Goal: Transaction & Acquisition: Book appointment/travel/reservation

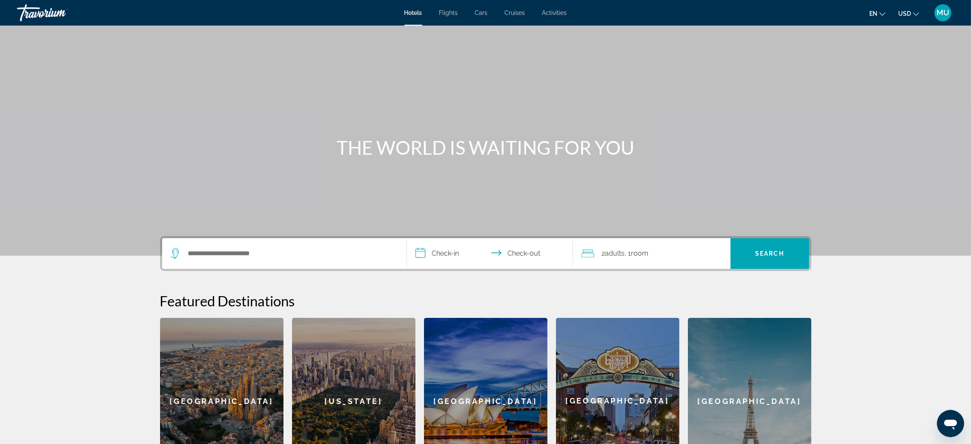
click at [171, 259] on icon "Search widget" at bounding box center [176, 253] width 10 height 10
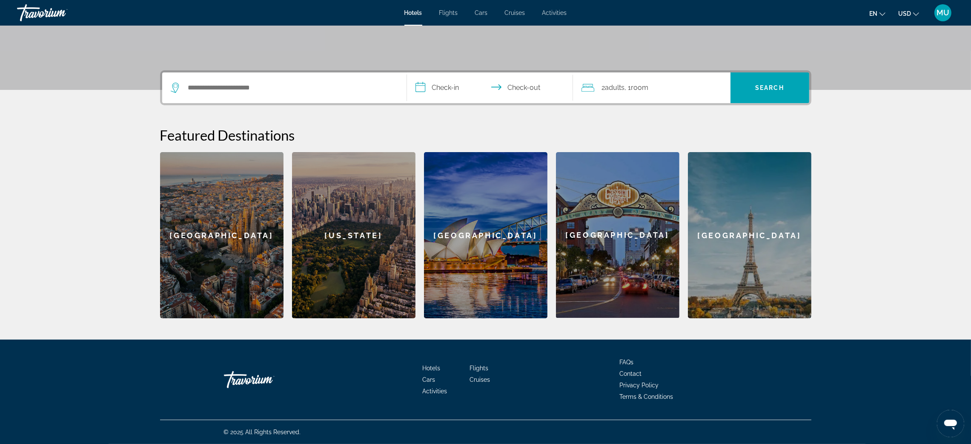
scroll to position [260, 0]
click at [187, 81] on input "Search hotel destination" at bounding box center [290, 87] width 207 height 13
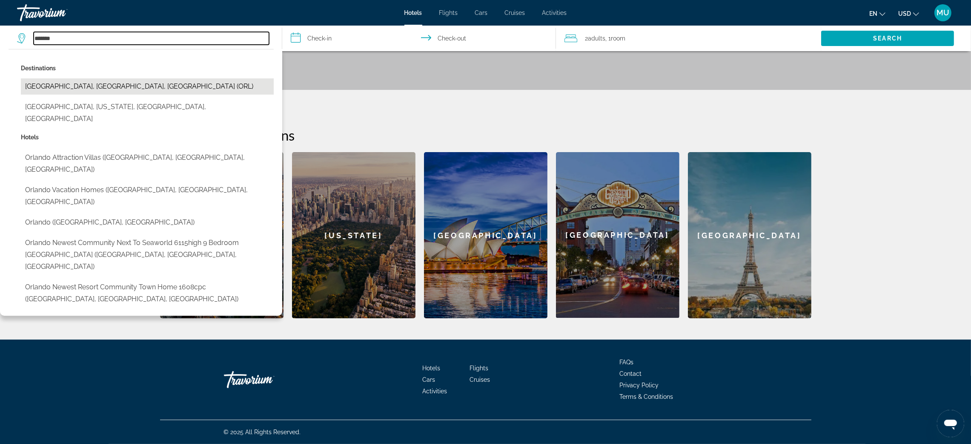
scroll to position [317, 0]
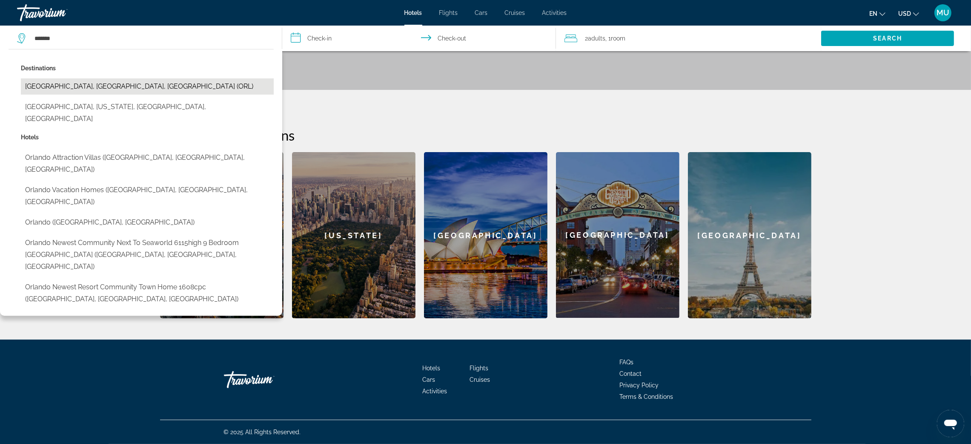
click at [69, 95] on button "Orlando, FL, United States (ORL)" at bounding box center [147, 86] width 253 height 16
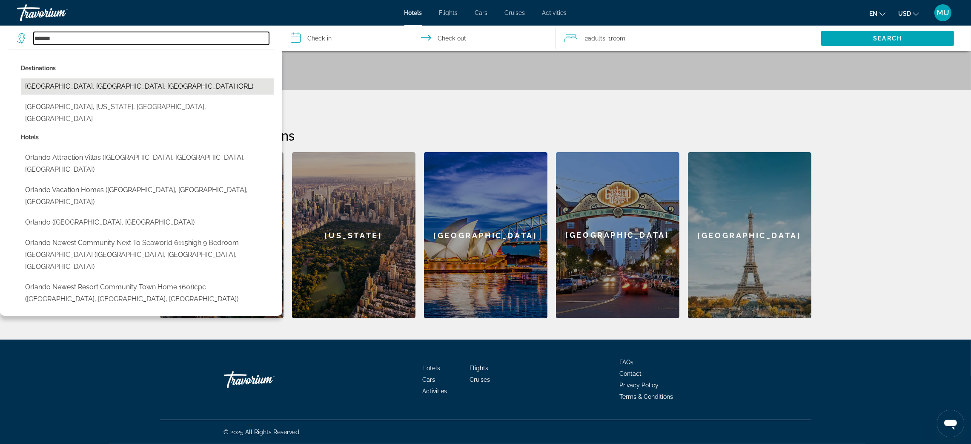
type input "**********"
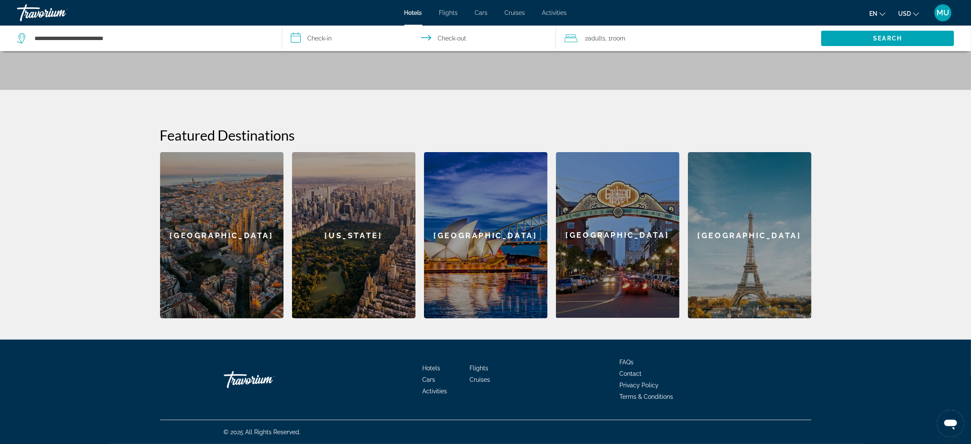
click at [318, 46] on input "**********" at bounding box center [420, 40] width 277 height 28
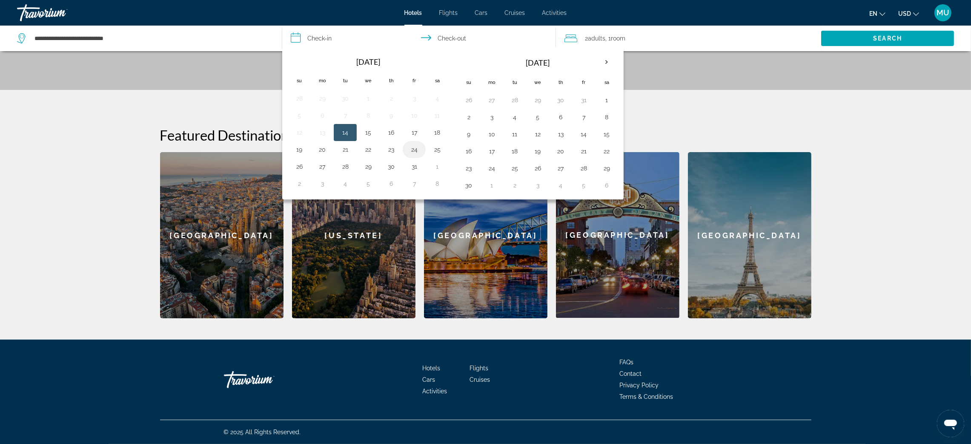
click at [421, 155] on button "24" at bounding box center [415, 150] width 14 height 12
click at [470, 47] on input "**********" at bounding box center [420, 40] width 277 height 28
click at [299, 172] on button "26" at bounding box center [300, 167] width 14 height 12
type input "**********"
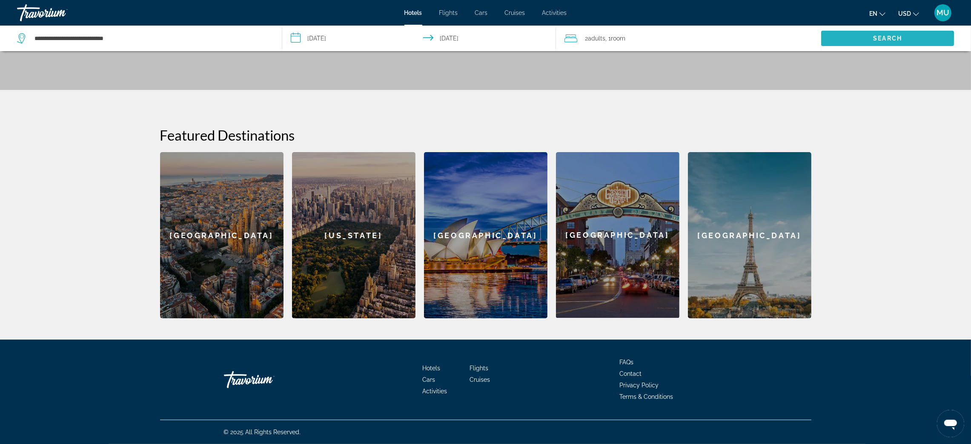
click at [845, 49] on span "Search" at bounding box center [888, 38] width 133 height 20
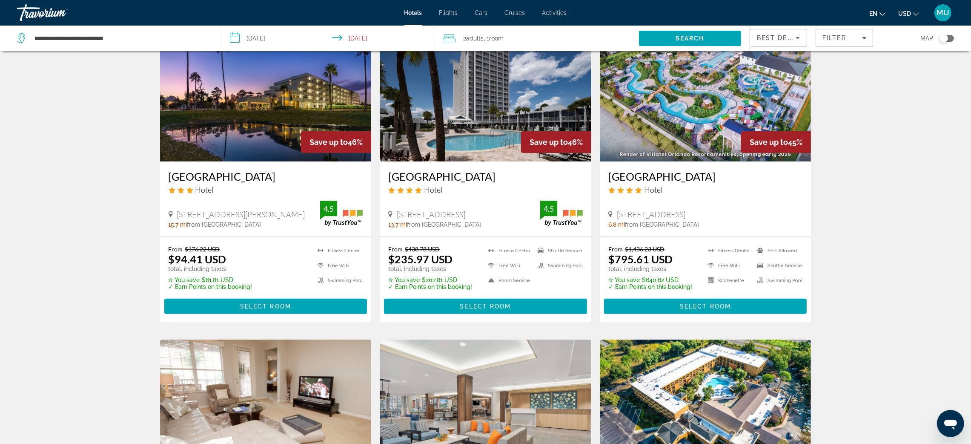
scroll to position [511, 0]
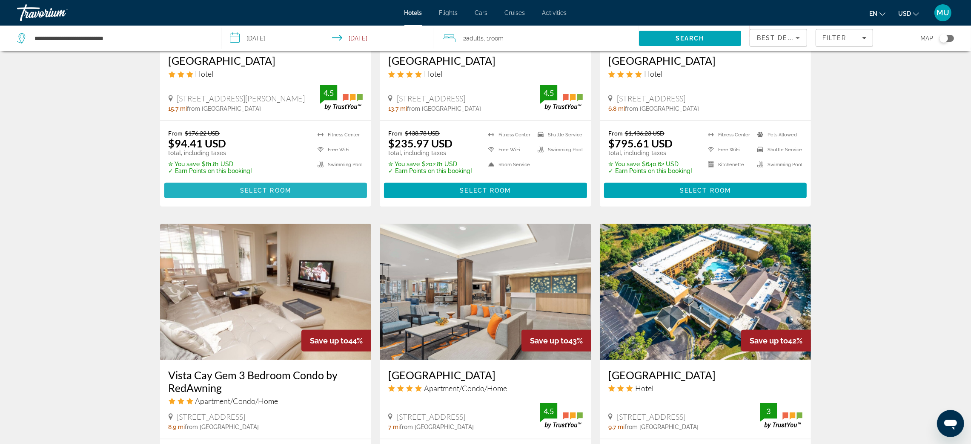
click at [240, 194] on span "Select Room" at bounding box center [265, 190] width 51 height 7
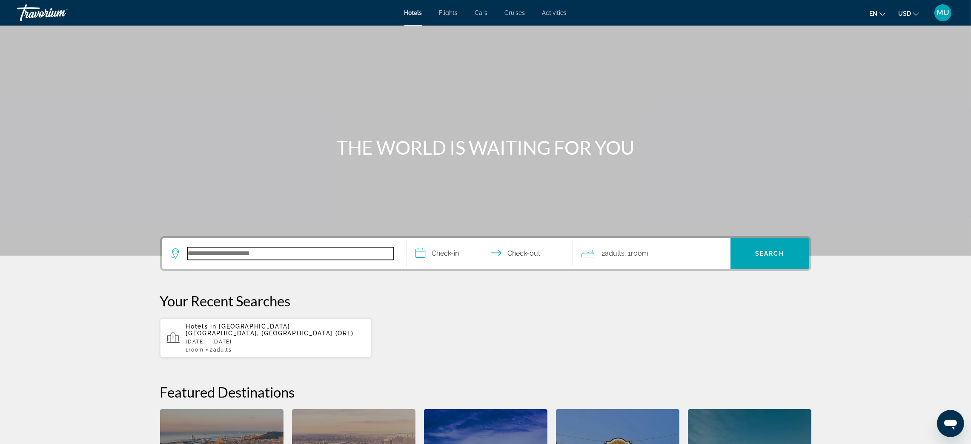
click at [210, 260] on input "Search hotel destination" at bounding box center [290, 253] width 207 height 13
click at [262, 260] on input "Search hotel destination" at bounding box center [290, 253] width 207 height 13
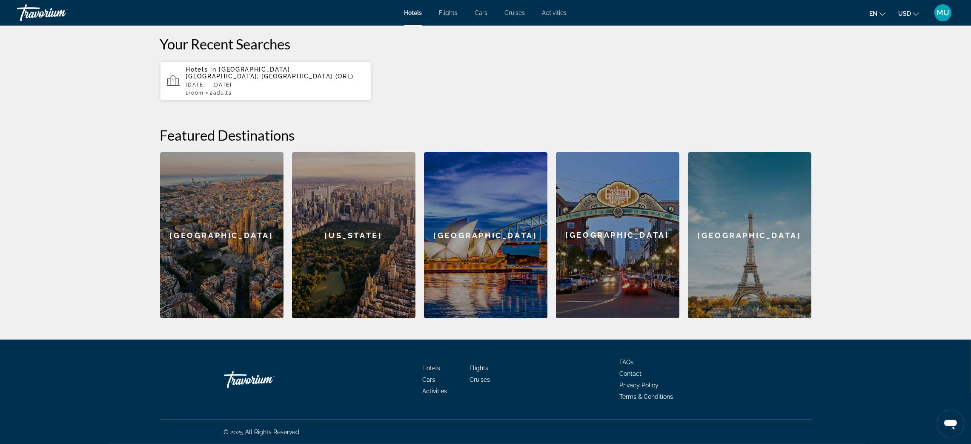
scroll to position [260, 0]
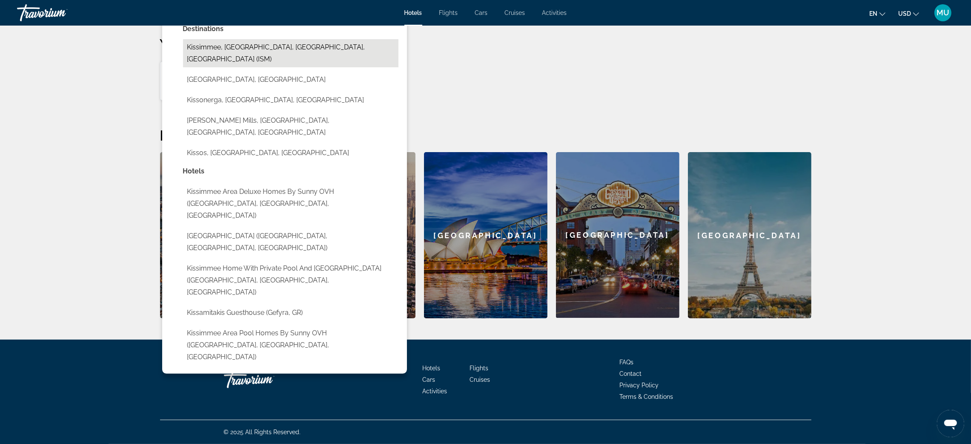
click at [233, 67] on button "Kissimmee, Orlando, FL, United States (ISM)" at bounding box center [291, 53] width 216 height 28
type input "**********"
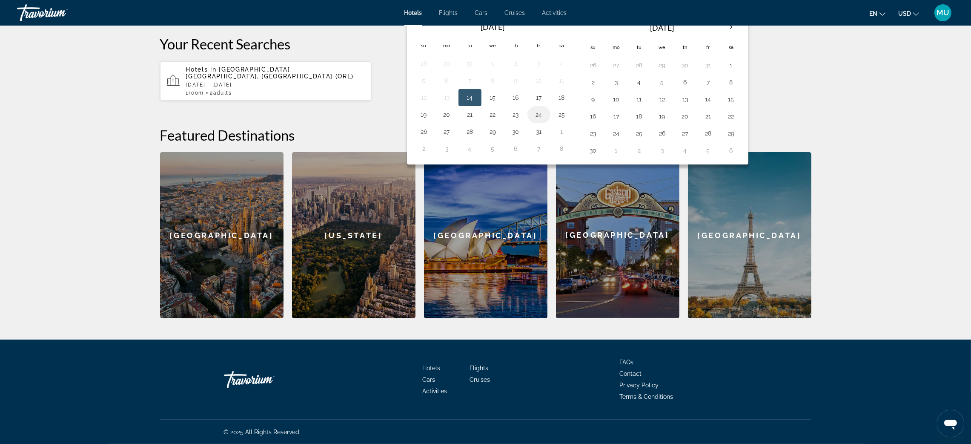
click at [536, 121] on button "24" at bounding box center [539, 115] width 14 height 12
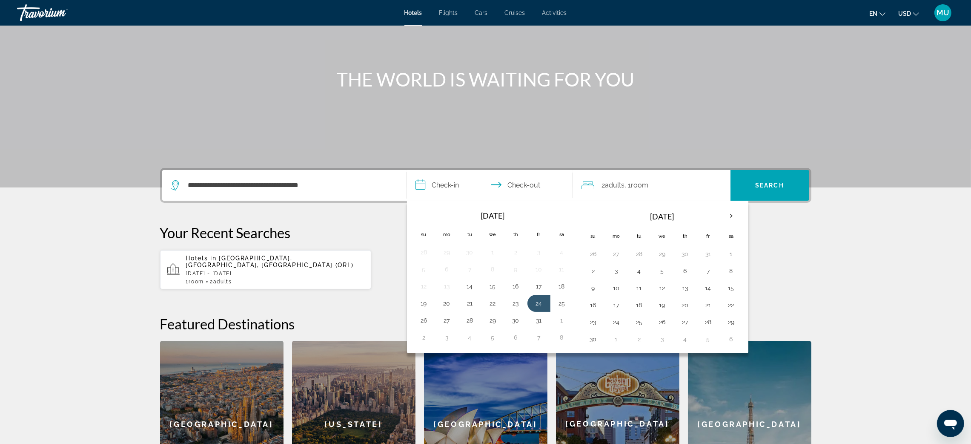
scroll to position [196, 0]
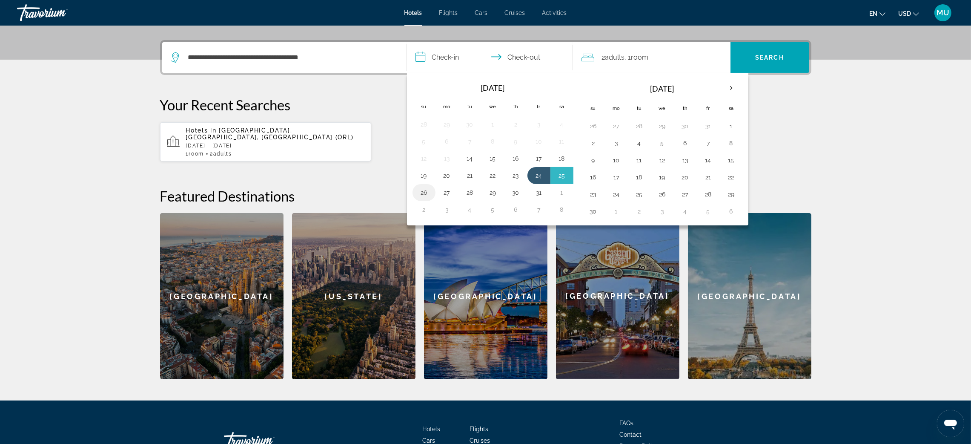
drag, startPoint x: 404, startPoint y: 288, endPoint x: 635, endPoint y: 262, distance: 231.9
click at [417, 198] on button "26" at bounding box center [424, 193] width 14 height 12
type input "**********"
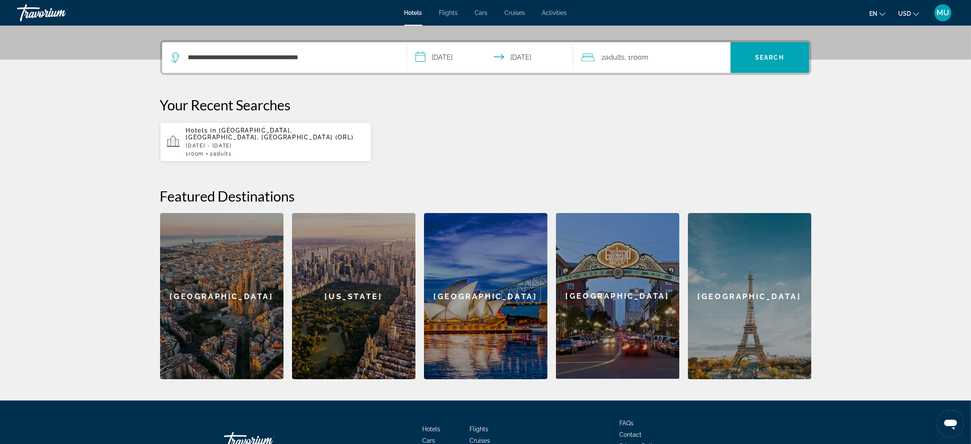
click at [717, 63] on div "2 Adult Adults , 1 Room rooms" at bounding box center [656, 58] width 149 height 12
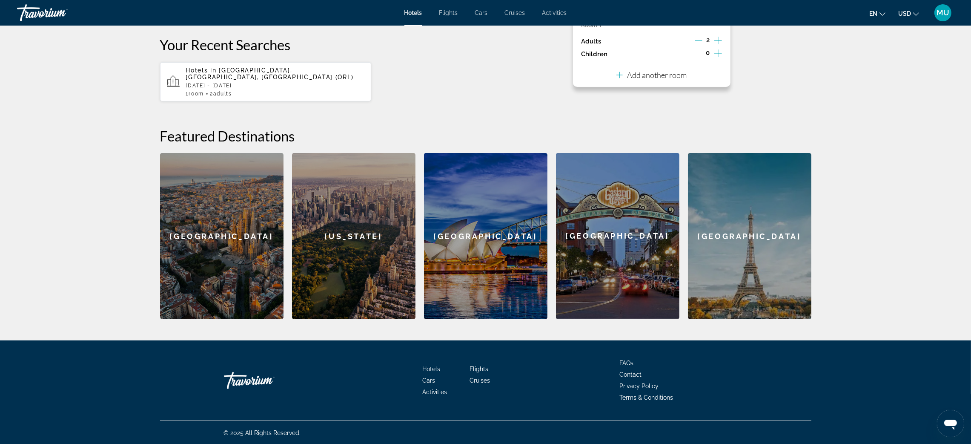
scroll to position [260, 0]
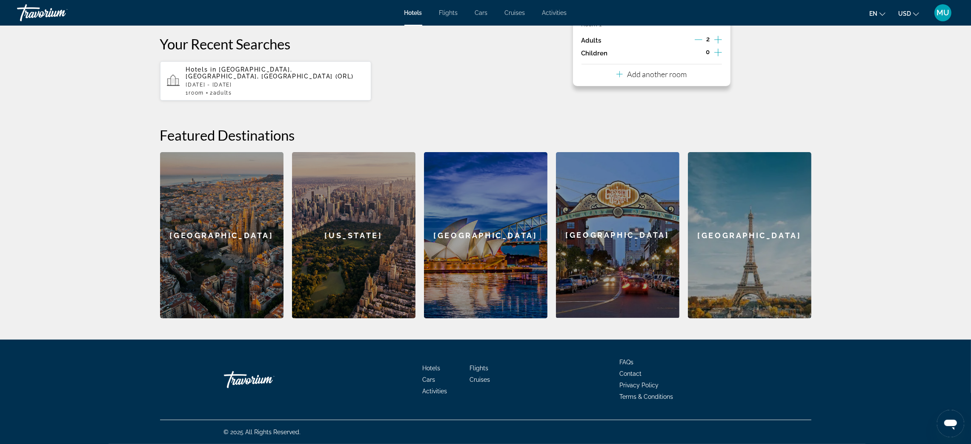
click at [722, 43] on icon "Increment adults" at bounding box center [719, 40] width 8 height 8
click at [722, 57] on icon "Increment children" at bounding box center [719, 52] width 8 height 10
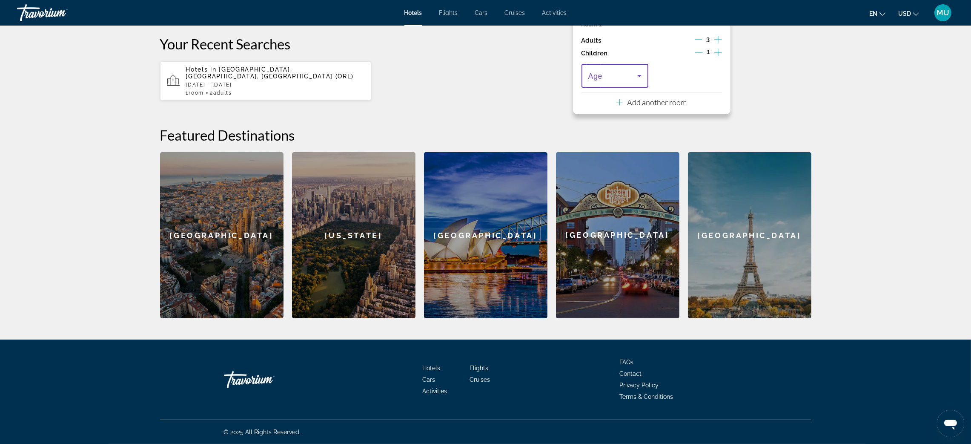
click at [645, 81] on icon "Travelers: 3 adults, 1 child" at bounding box center [640, 76] width 10 height 10
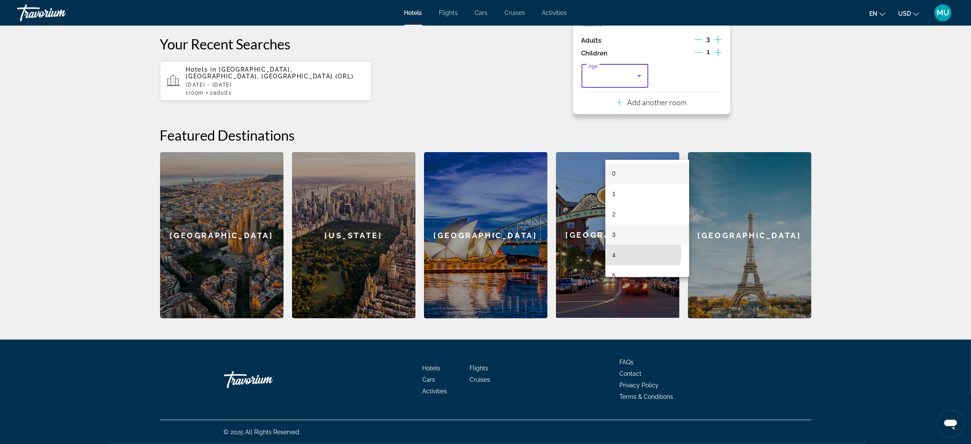
drag, startPoint x: 635, startPoint y: 252, endPoint x: 638, endPoint y: 242, distance: 10.1
click at [638, 244] on div "0 1 2 3 4 5 6 7 8 9 10 11 12 13 14 15 16 17" at bounding box center [648, 218] width 84 height 117
click at [859, 37] on div at bounding box center [485, 222] width 971 height 444
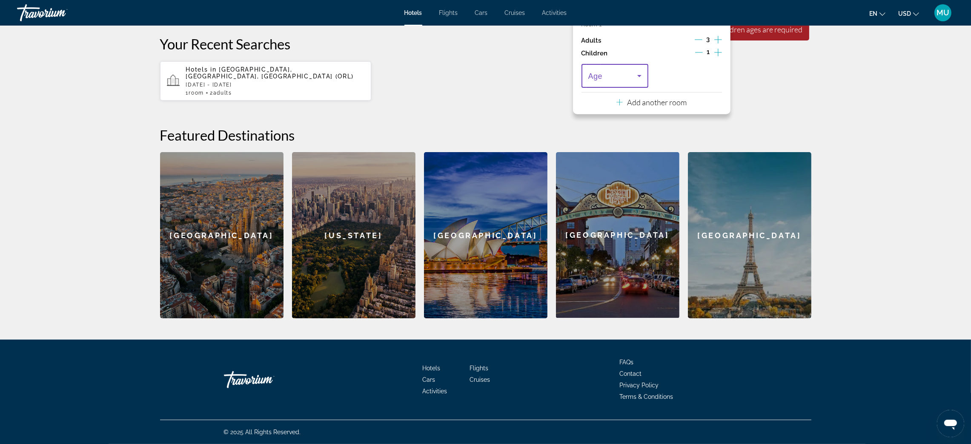
click at [645, 81] on icon "Travelers: 3 adults, 1 child" at bounding box center [640, 76] width 10 height 10
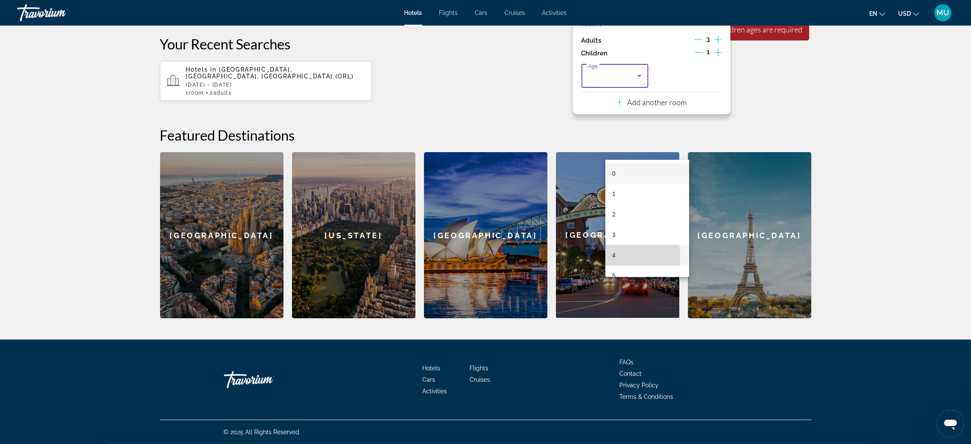
click at [619, 256] on mat-option "4" at bounding box center [648, 255] width 84 height 20
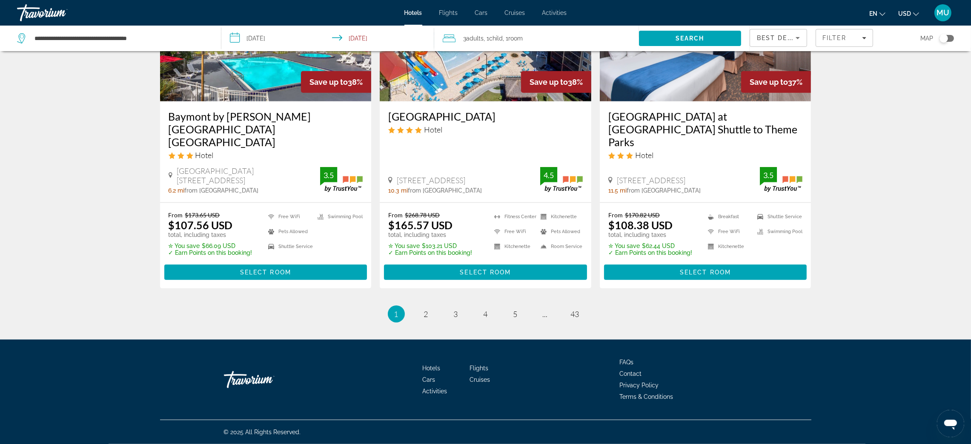
scroll to position [1405, 0]
click at [424, 319] on span "2" at bounding box center [426, 313] width 4 height 9
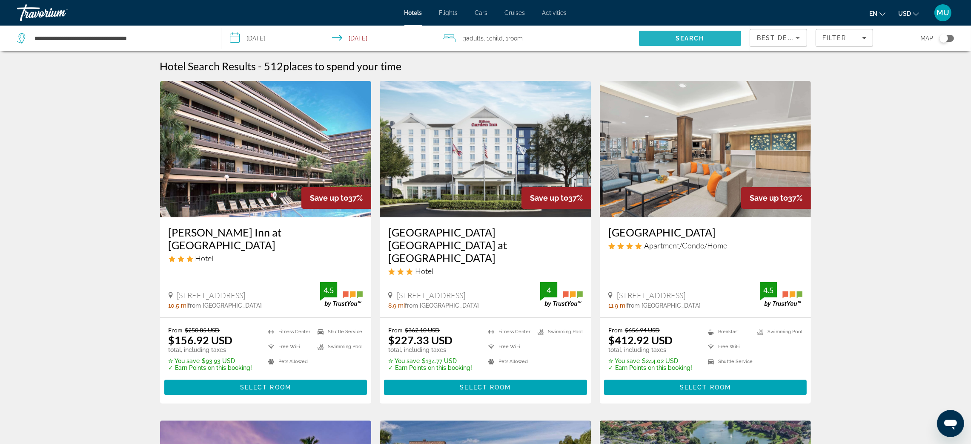
click at [696, 42] on span "Search" at bounding box center [690, 38] width 29 height 7
click at [867, 40] on icon "Filters" at bounding box center [864, 38] width 4 height 4
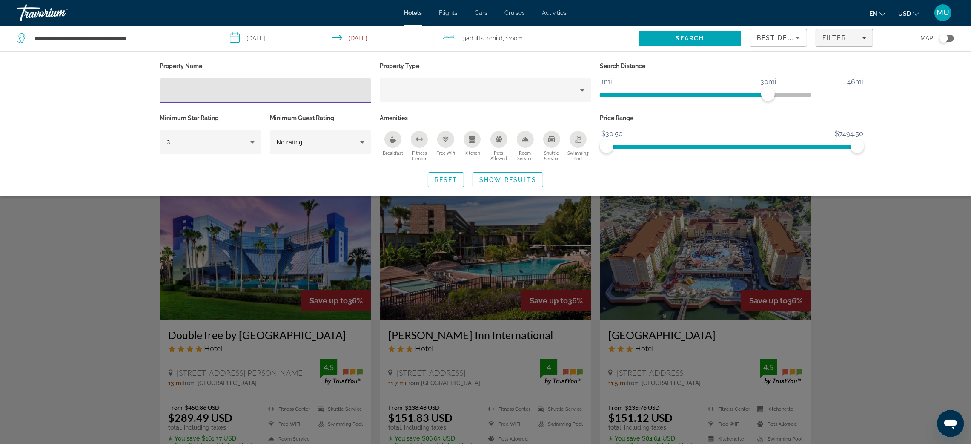
scroll to position [256, 0]
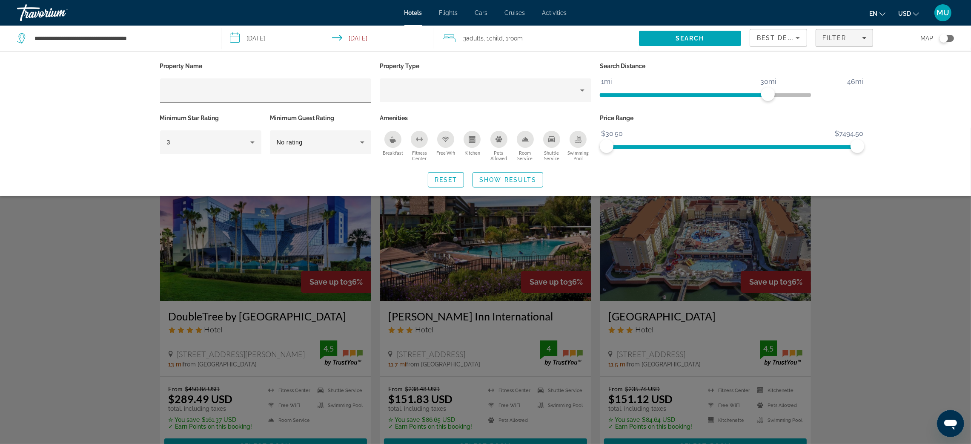
click at [829, 139] on div "Property Name Property Type Search Distance 1mi 46mi 30mi Minimum Star Rating 3…" at bounding box center [486, 123] width 686 height 127
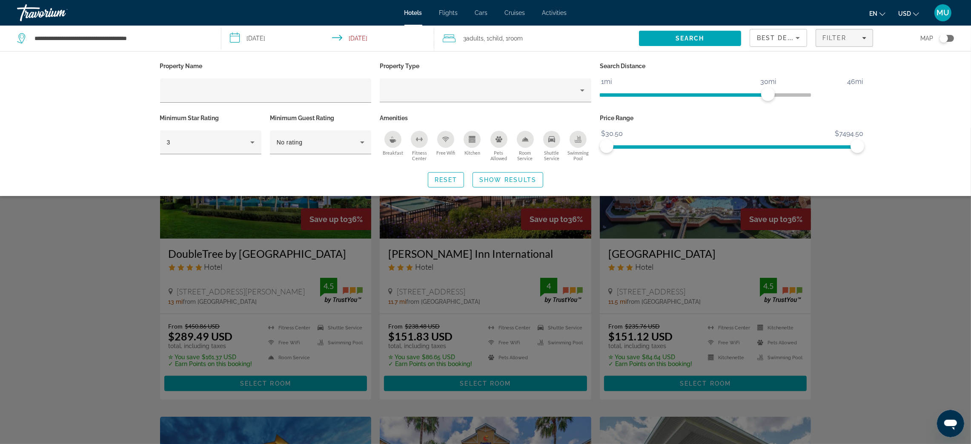
scroll to position [128, 0]
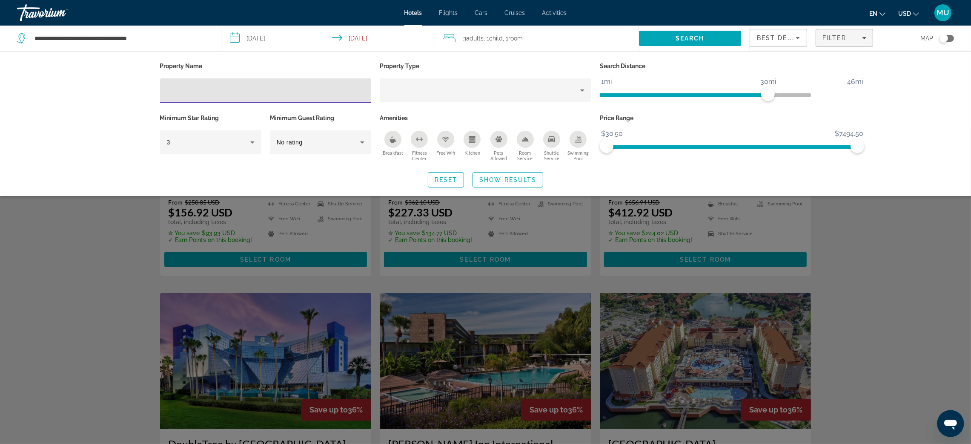
click at [187, 96] on input "Hotel Filters" at bounding box center [266, 91] width 198 height 10
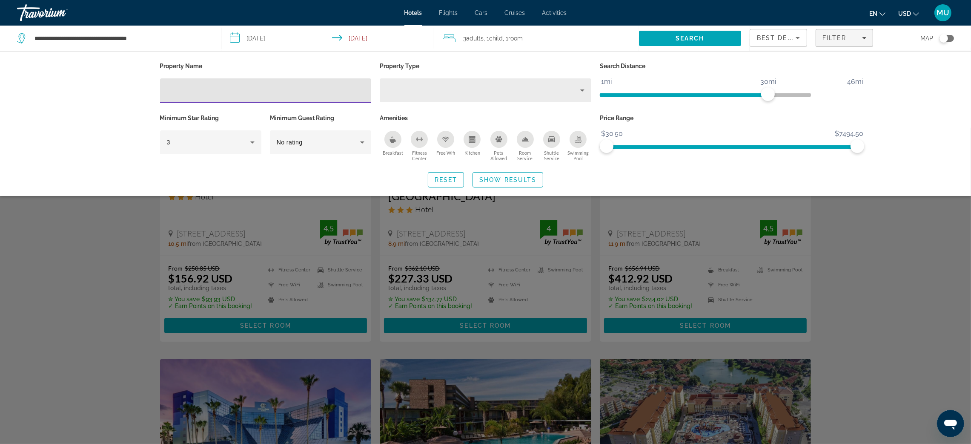
scroll to position [0, 0]
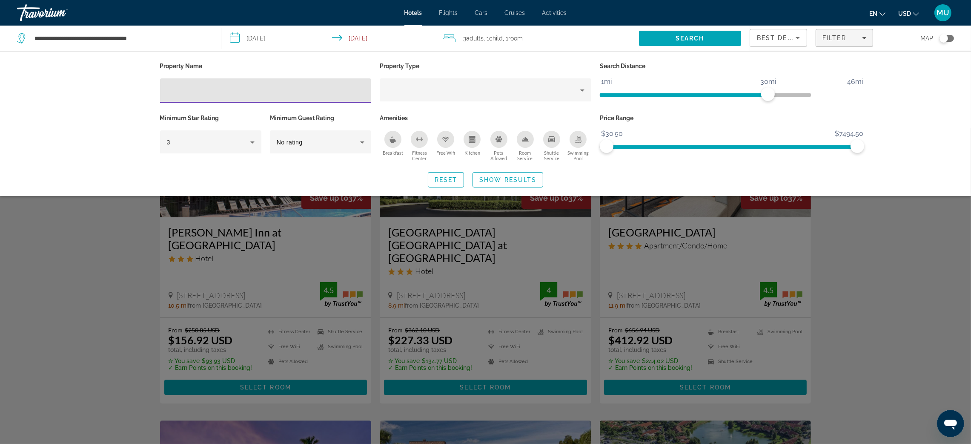
click at [167, 96] on input "Hotel Filters" at bounding box center [266, 91] width 198 height 10
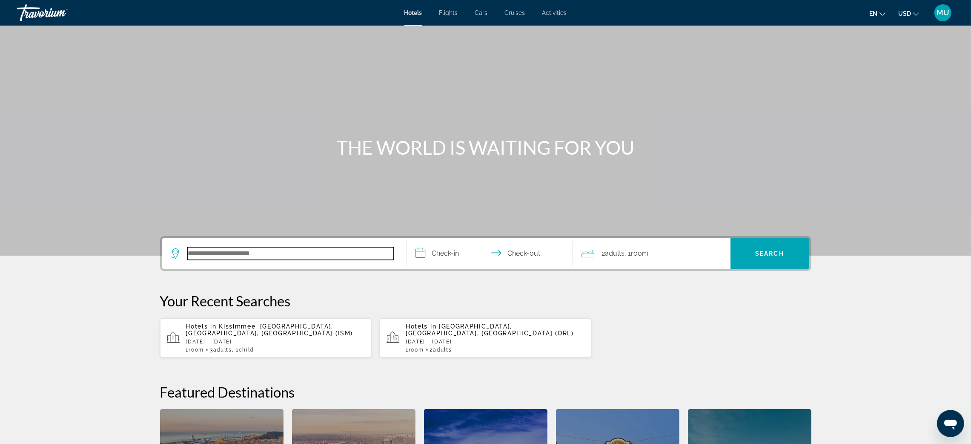
click at [224, 260] on input "Search hotel destination" at bounding box center [290, 253] width 207 height 13
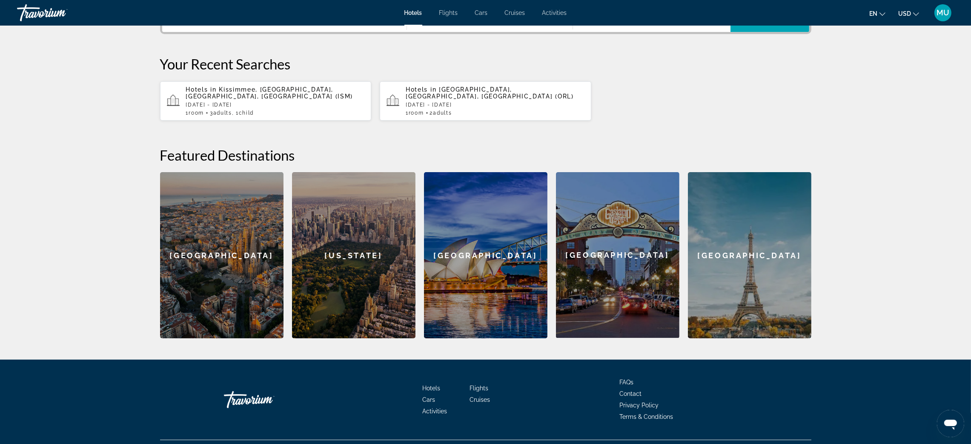
scroll to position [260, 0]
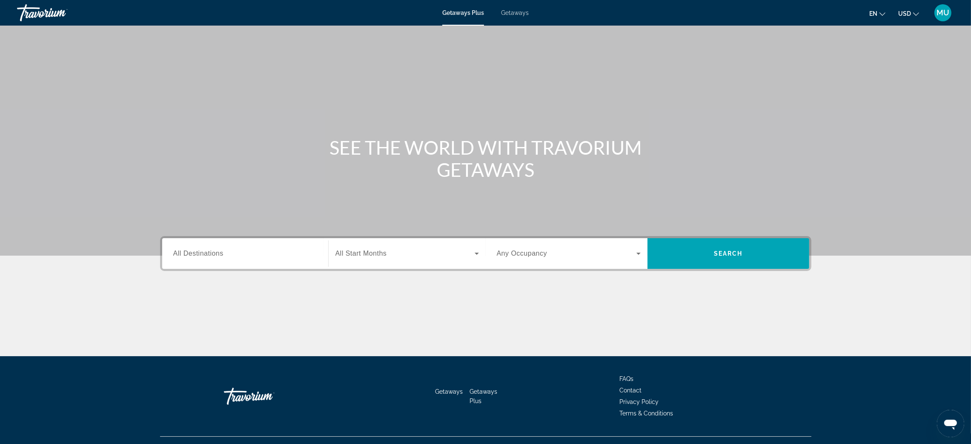
click at [173, 257] on span "All Destinations" at bounding box center [198, 253] width 50 height 7
click at [173, 259] on input "Destination All Destinations" at bounding box center [245, 254] width 144 height 10
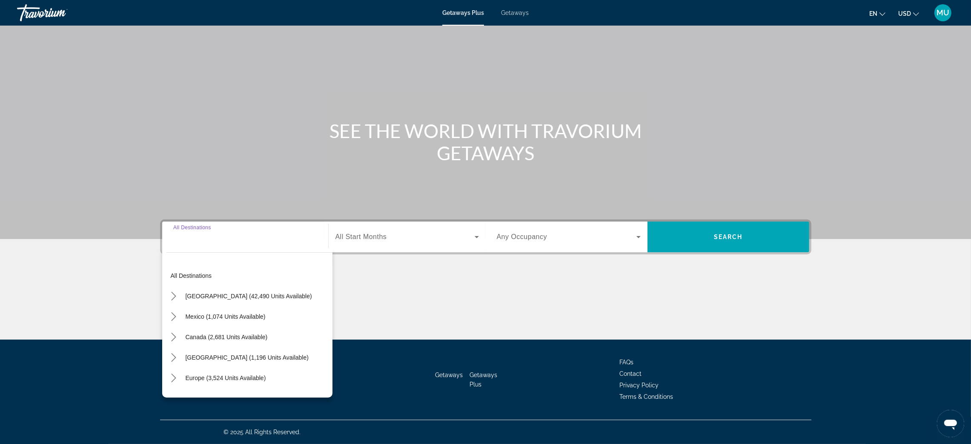
scroll to position [131, 0]
click at [186, 293] on span "[GEOGRAPHIC_DATA] (42,490 units available)" at bounding box center [249, 296] width 126 height 7
type input "**********"
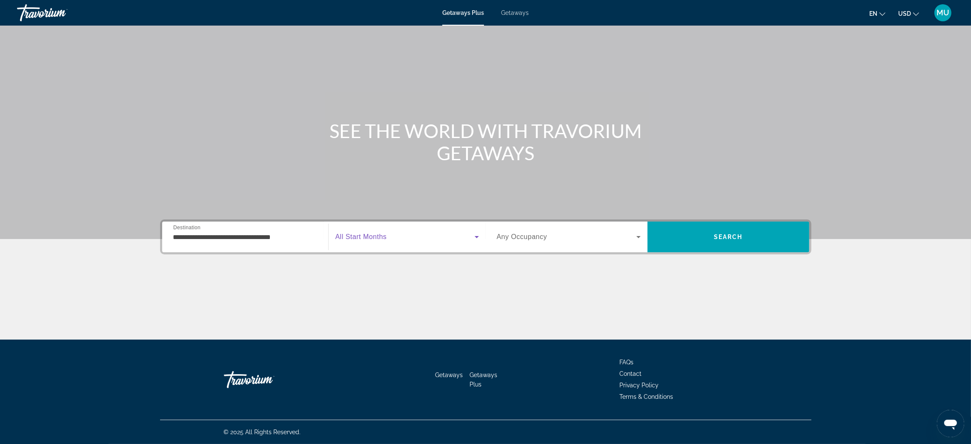
click at [477, 236] on icon "Search widget" at bounding box center [477, 237] width 4 height 2
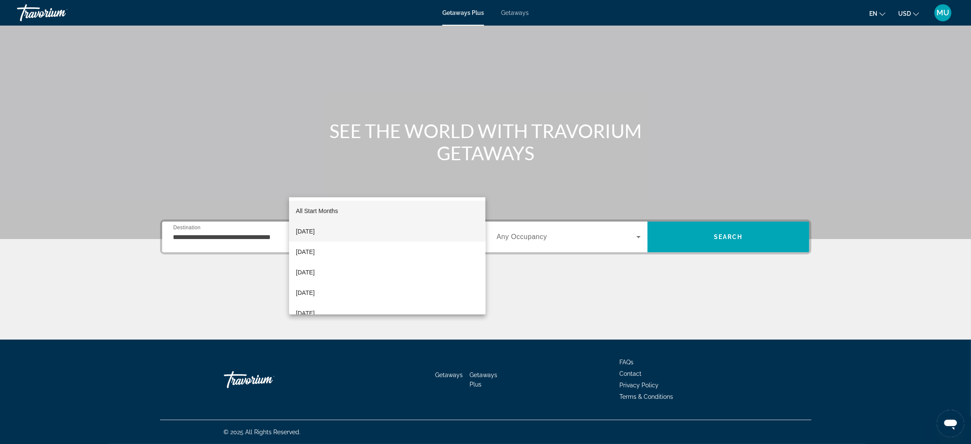
click at [343, 233] on mat-option "[DATE]" at bounding box center [387, 231] width 196 height 20
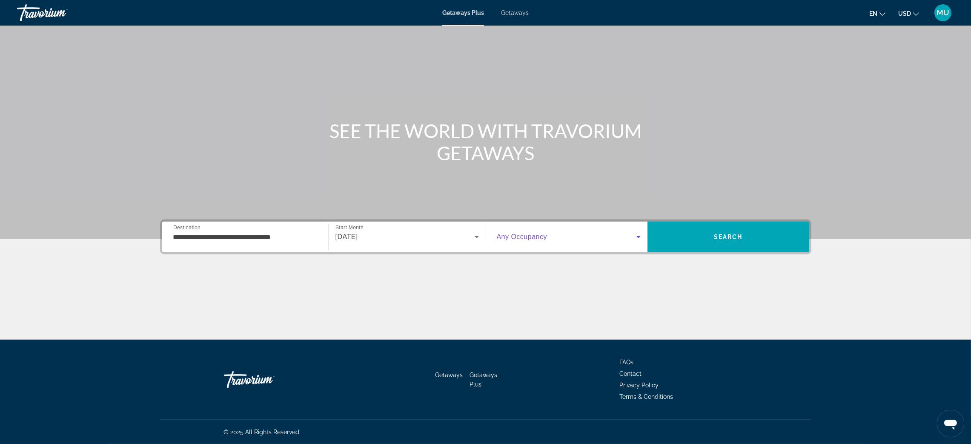
click at [641, 236] on icon "Search widget" at bounding box center [639, 237] width 4 height 2
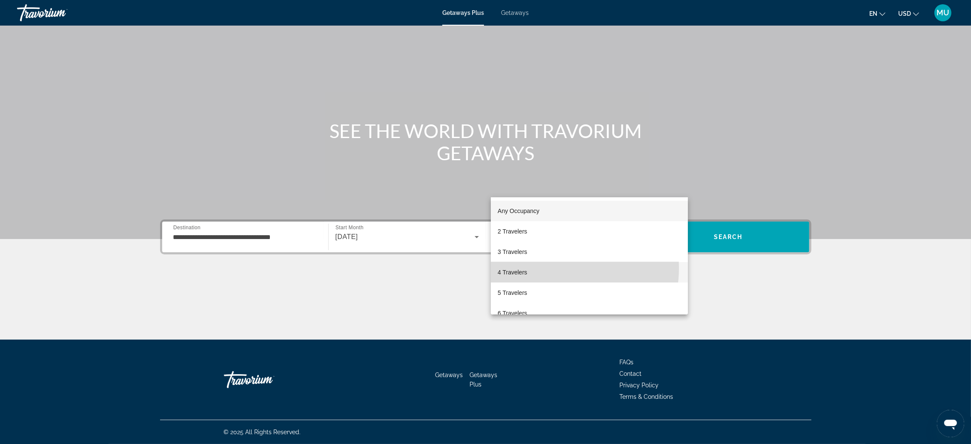
drag, startPoint x: 559, startPoint y: 267, endPoint x: 678, endPoint y: 226, distance: 125.8
click at [564, 266] on mat-option "4 Travelers" at bounding box center [589, 272] width 197 height 20
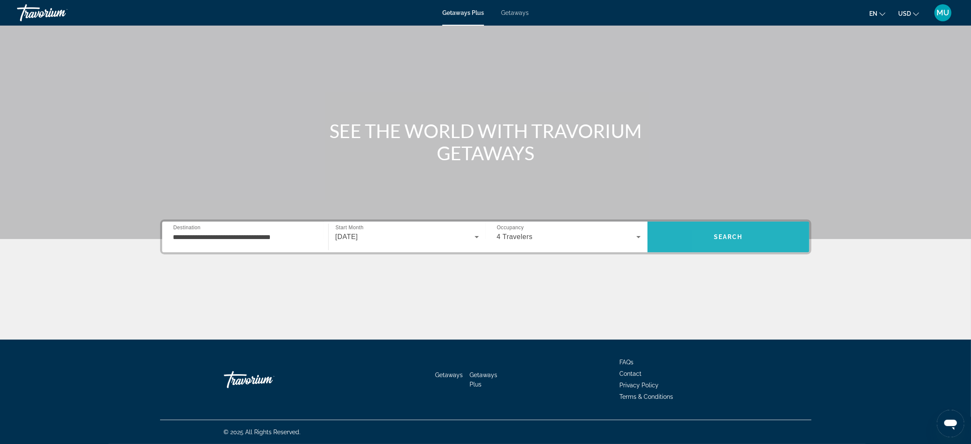
click at [760, 221] on span "Search" at bounding box center [729, 236] width 162 height 31
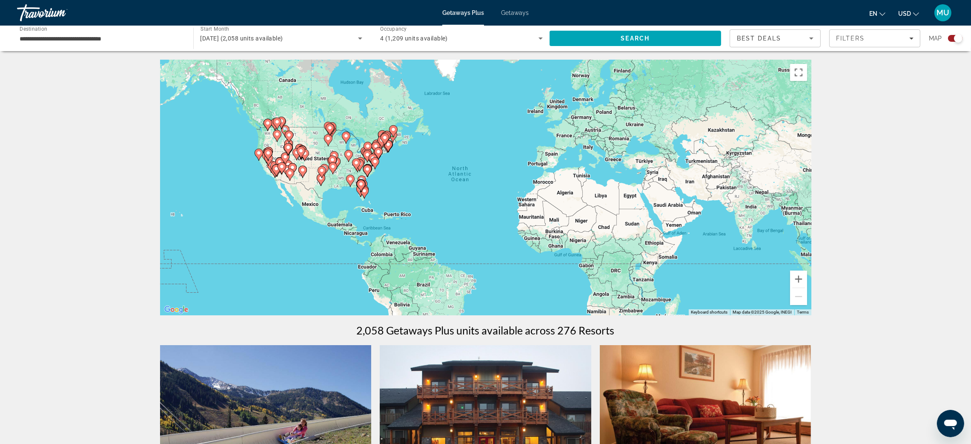
click at [366, 193] on image "Main content" at bounding box center [364, 190] width 5 height 5
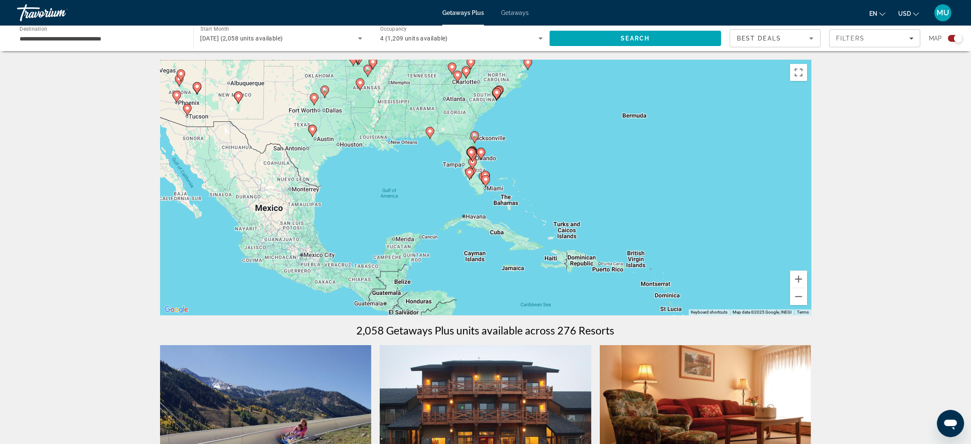
click at [482, 155] on image "Main content" at bounding box center [481, 151] width 5 height 5
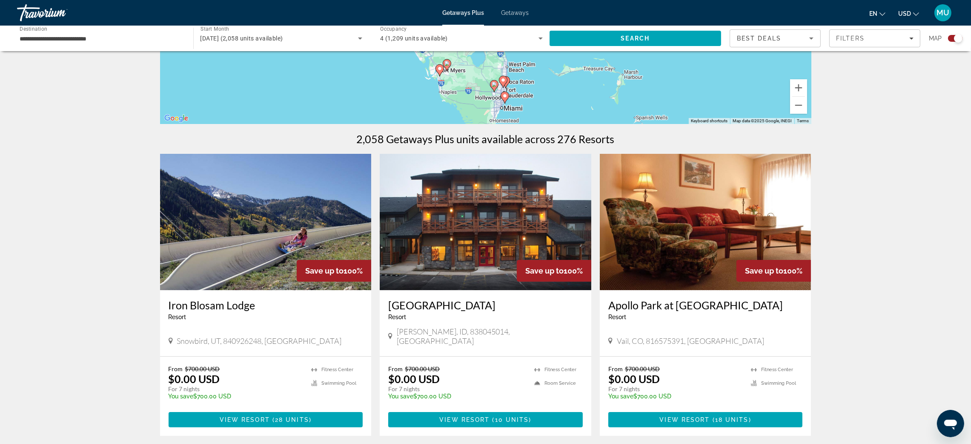
scroll to position [64, 0]
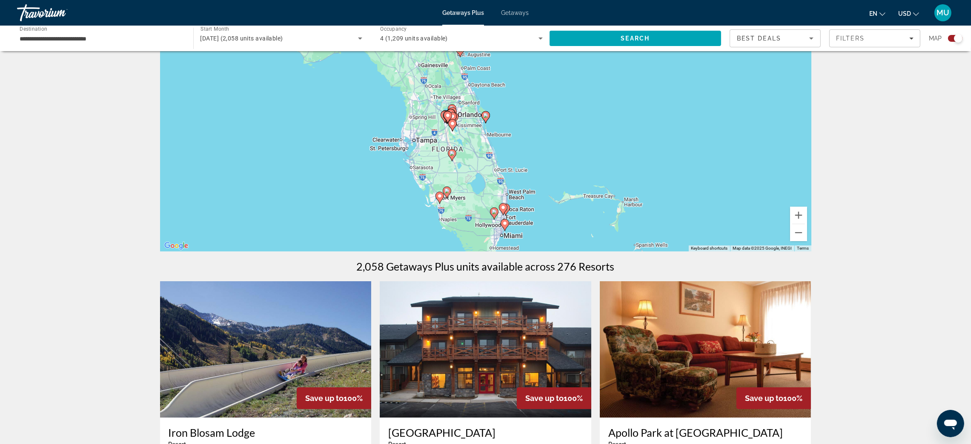
click at [485, 118] on image "Main content" at bounding box center [485, 115] width 5 height 5
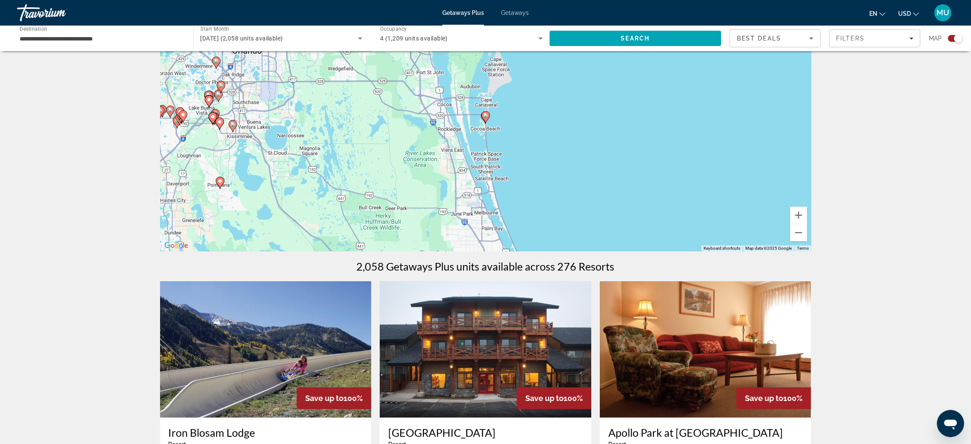
click at [233, 132] on icon "Main content" at bounding box center [233, 126] width 8 height 11
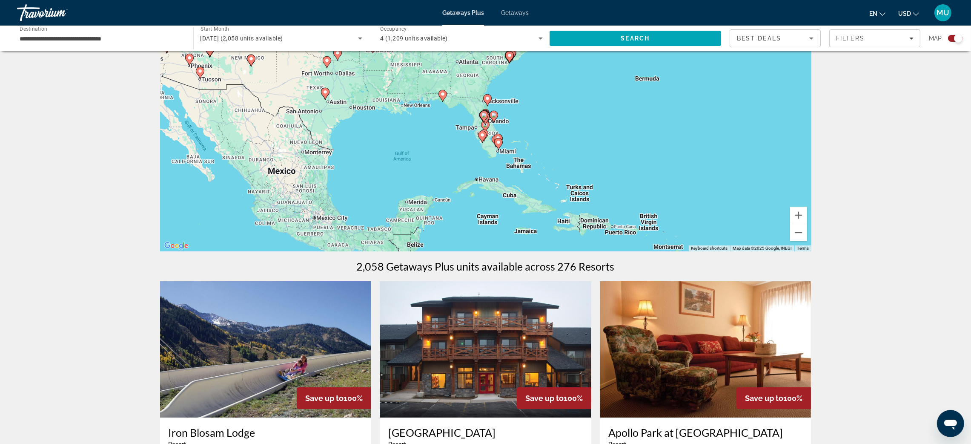
click at [487, 122] on icon "Main content" at bounding box center [484, 116] width 8 height 11
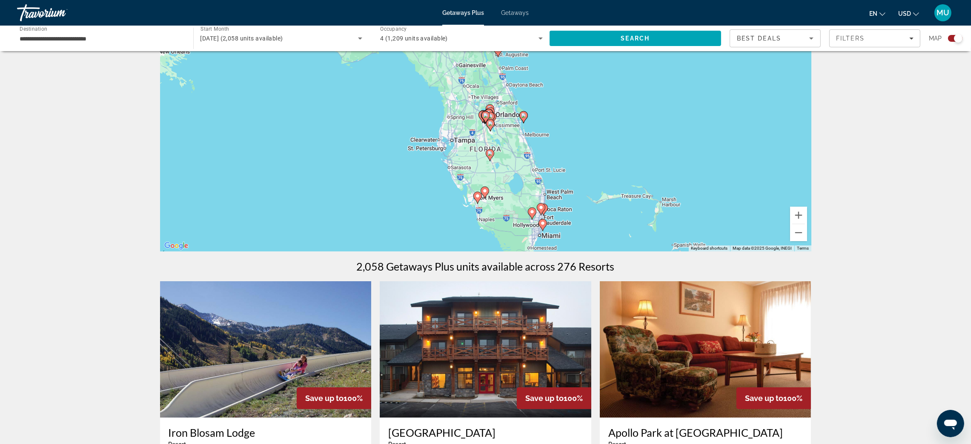
click at [491, 119] on image "Main content" at bounding box center [490, 116] width 5 height 5
type input "**********"
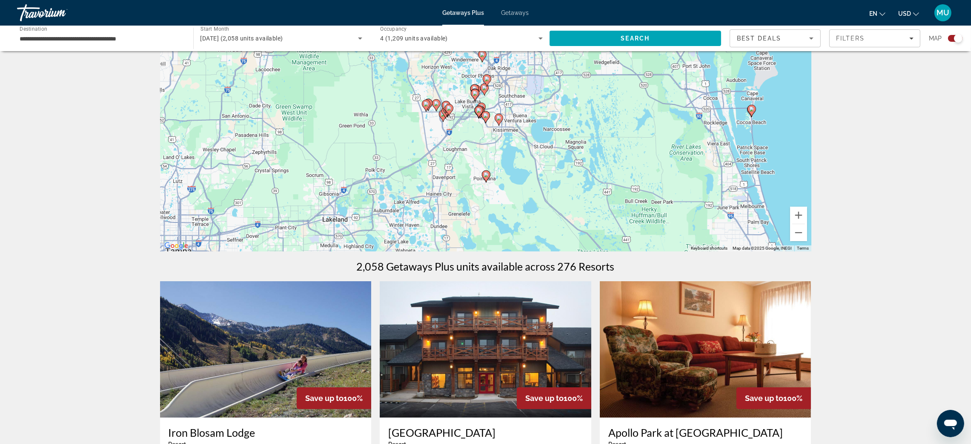
click at [490, 135] on div "To navigate, press the arrow keys. To activate drag with keyboard, press Alt + …" at bounding box center [486, 124] width 652 height 256
click at [484, 118] on image "Main content" at bounding box center [485, 115] width 5 height 5
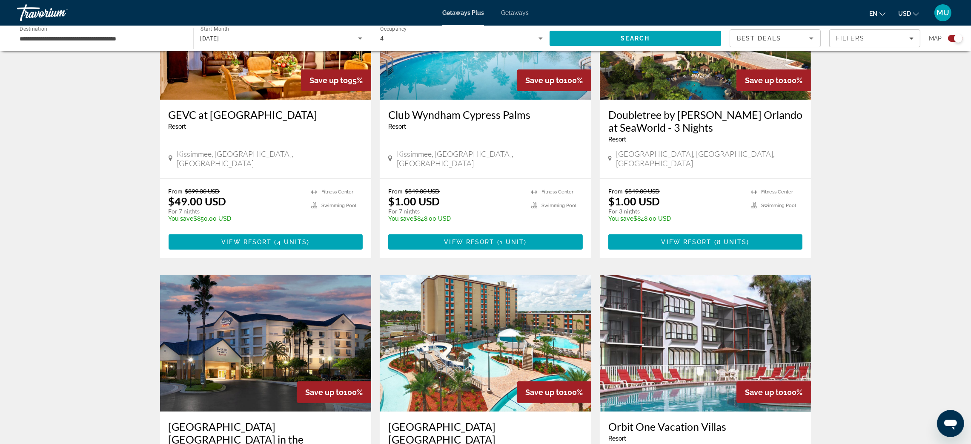
scroll to position [319, 0]
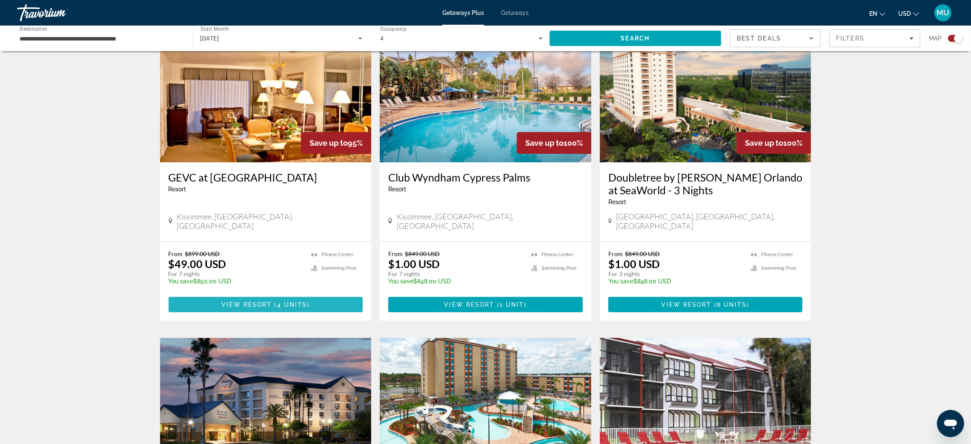
click at [272, 308] on span "( 4 units )" at bounding box center [291, 304] width 38 height 7
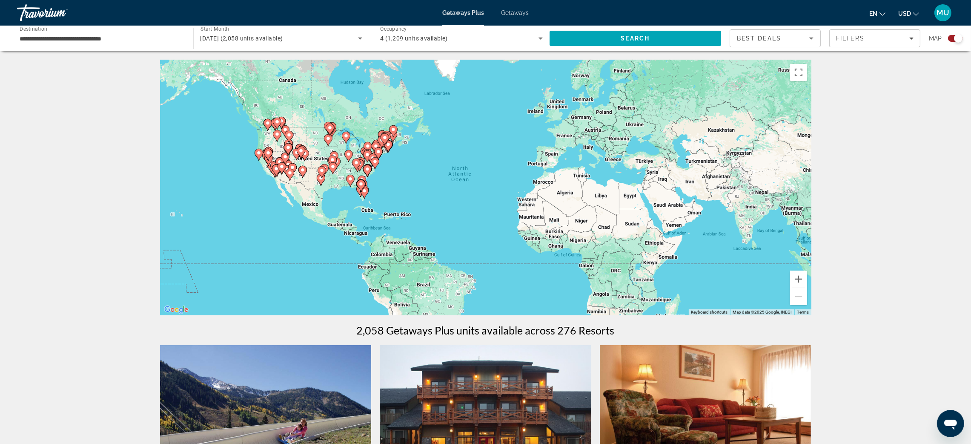
drag, startPoint x: 362, startPoint y: 199, endPoint x: 364, endPoint y: 194, distance: 5.3
click at [362, 187] on image "Main content" at bounding box center [361, 183] width 5 height 5
click at [378, 170] on gmp-advanced-marker "Main content" at bounding box center [375, 163] width 9 height 13
click at [377, 164] on image "Main content" at bounding box center [375, 161] width 5 height 5
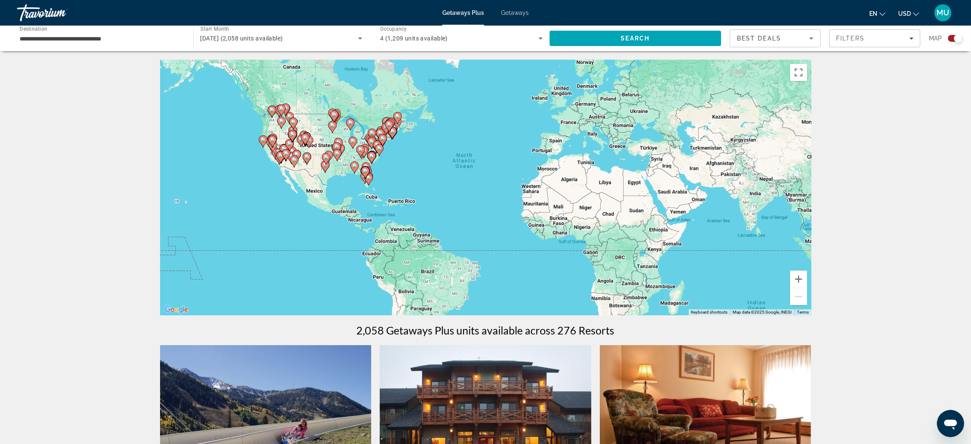
click at [380, 156] on gmp-advanced-marker "Main content" at bounding box center [379, 150] width 9 height 13
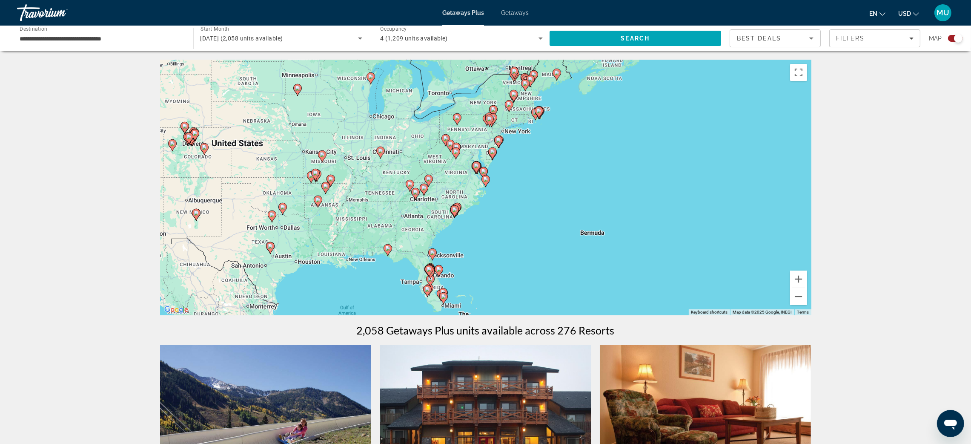
click at [426, 276] on icon "Main content" at bounding box center [429, 270] width 8 height 11
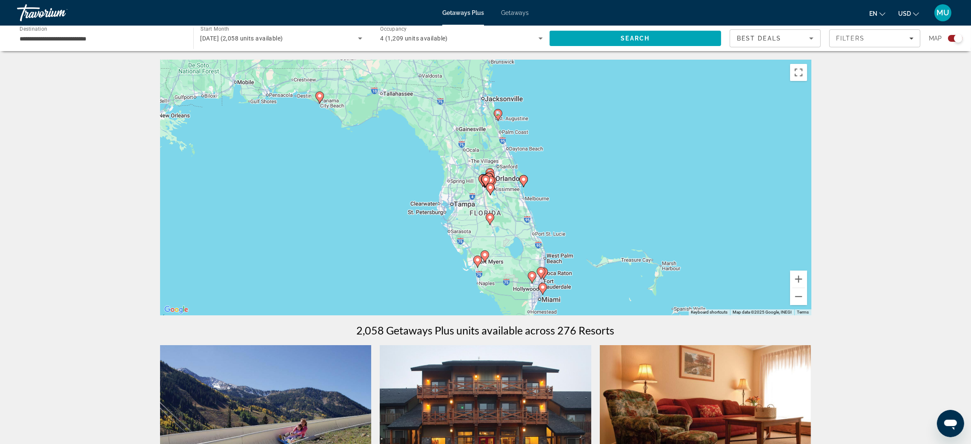
click at [477, 267] on icon "Main content" at bounding box center [478, 261] width 8 height 11
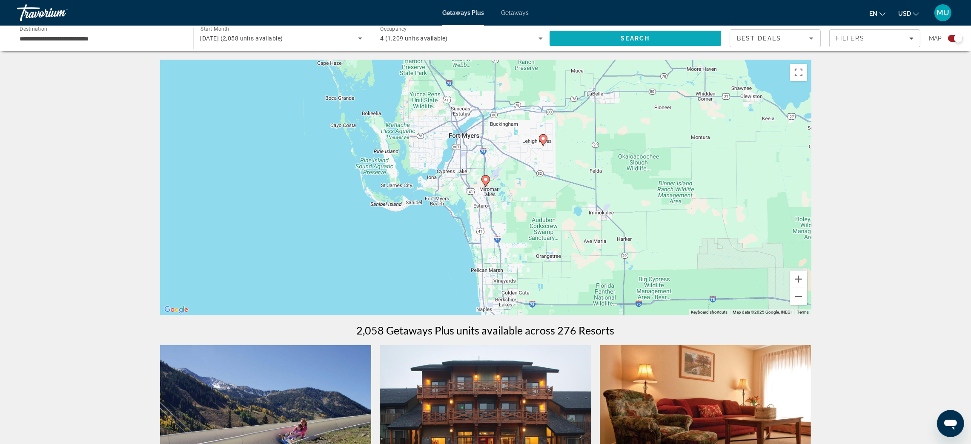
click at [636, 42] on span "Search" at bounding box center [635, 38] width 29 height 7
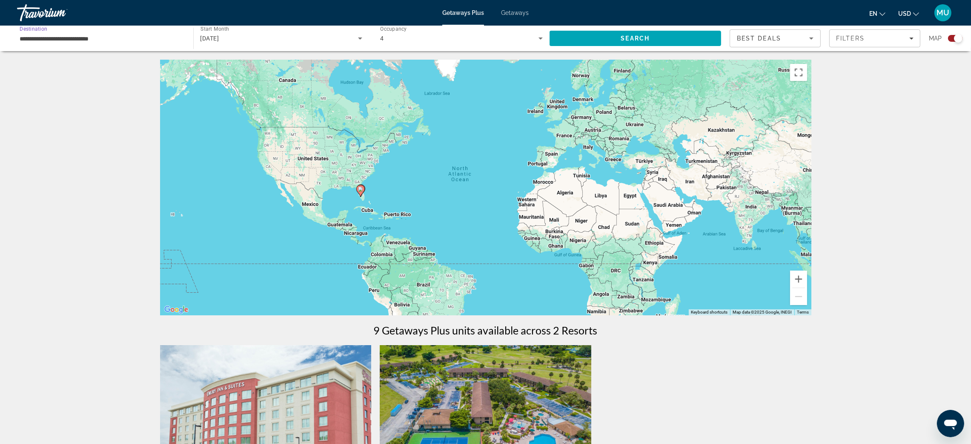
click at [138, 44] on input "**********" at bounding box center [101, 39] width 163 height 10
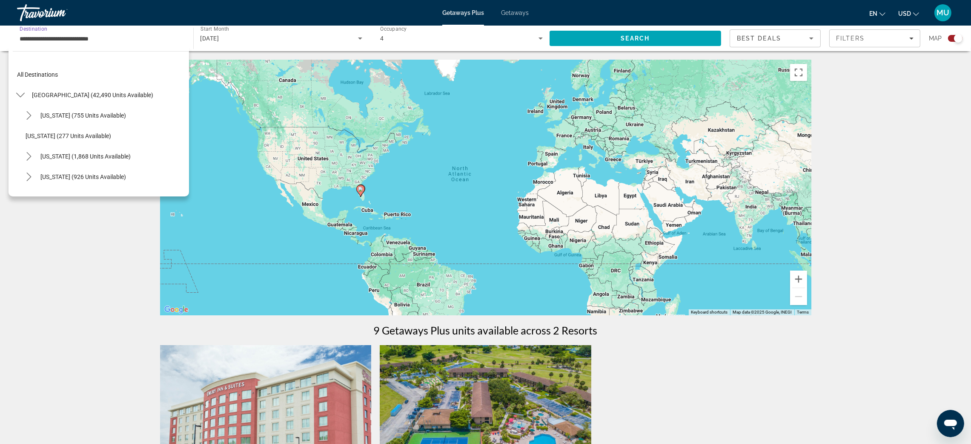
scroll to position [158, 0]
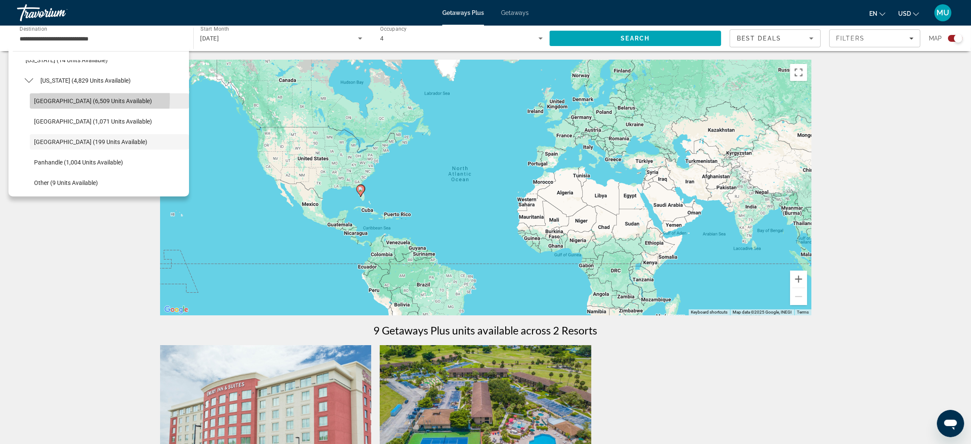
click at [58, 104] on span "[GEOGRAPHIC_DATA] (6,509 units available)" at bounding box center [93, 101] width 118 height 7
type input "**********"
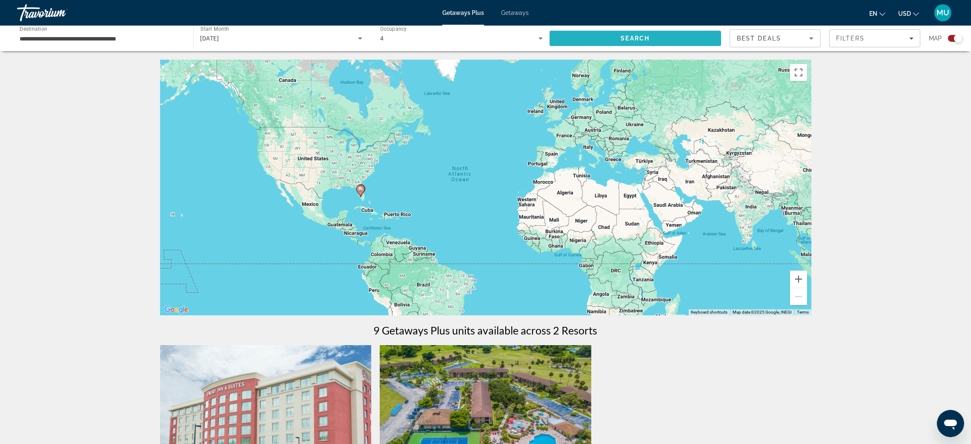
click at [664, 45] on span "Search" at bounding box center [636, 38] width 172 height 20
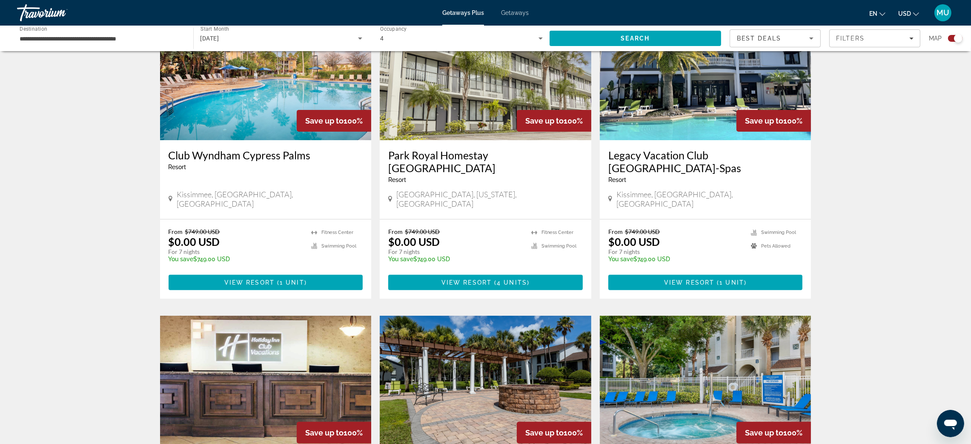
scroll to position [319, 0]
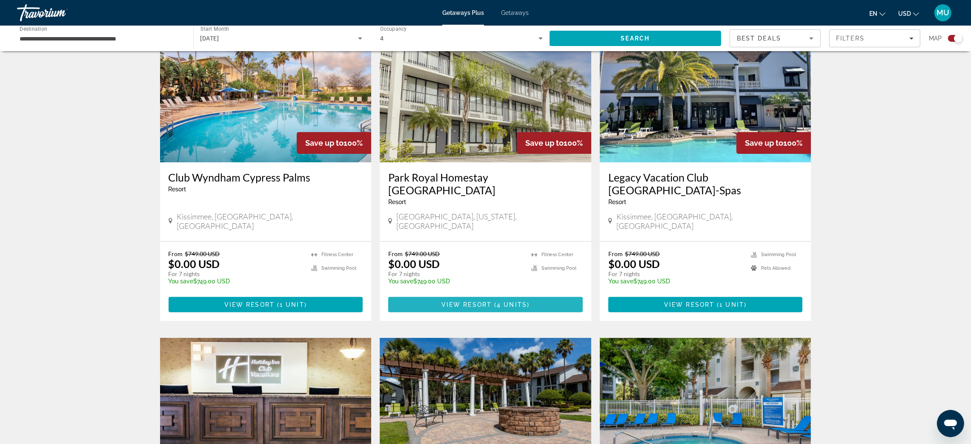
click at [476, 308] on span "View Resort" at bounding box center [467, 304] width 50 height 7
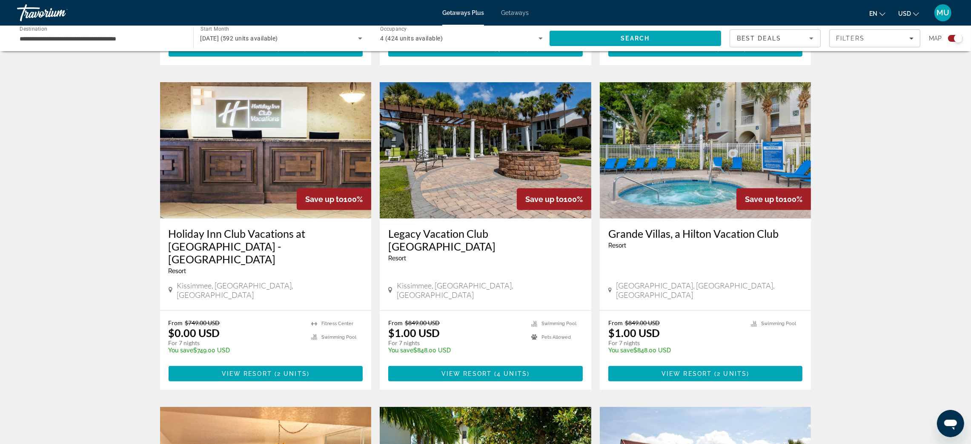
scroll to position [638, 0]
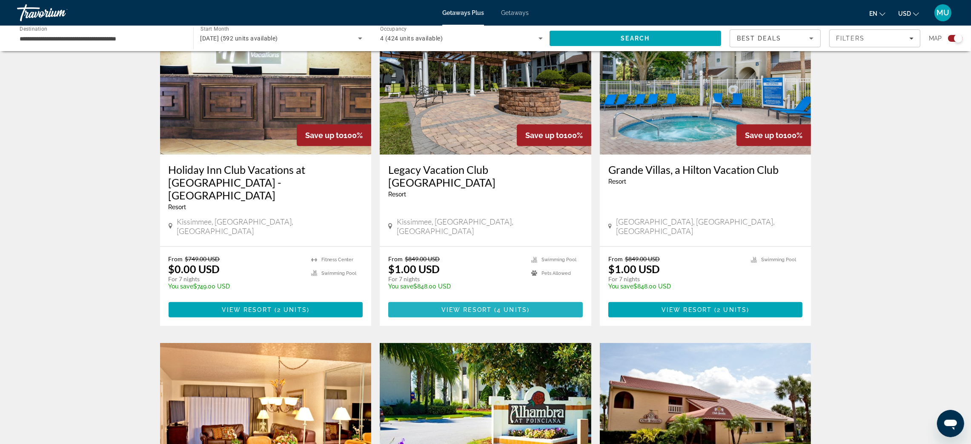
click at [484, 313] on span "View Resort" at bounding box center [467, 309] width 50 height 7
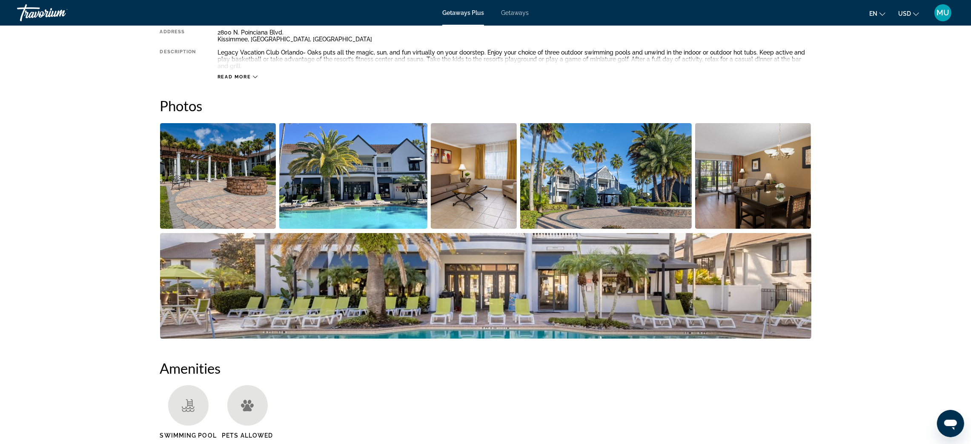
scroll to position [319, 0]
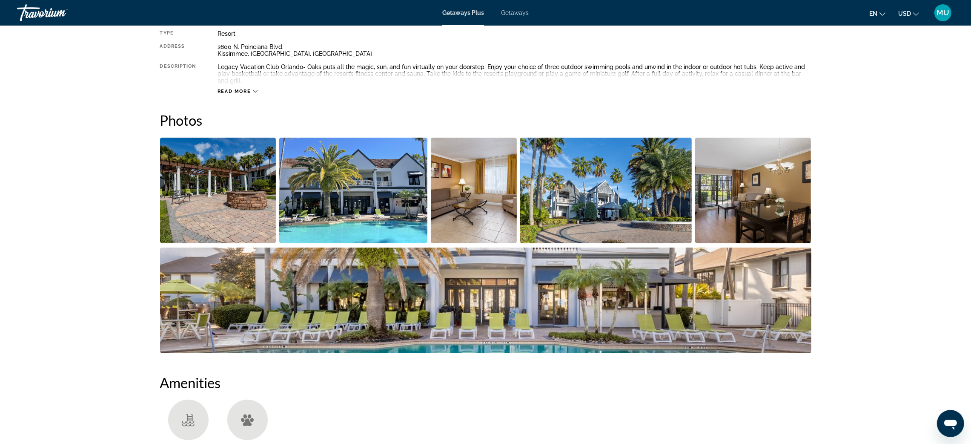
click at [253, 94] on icon "Main content" at bounding box center [255, 91] width 5 height 5
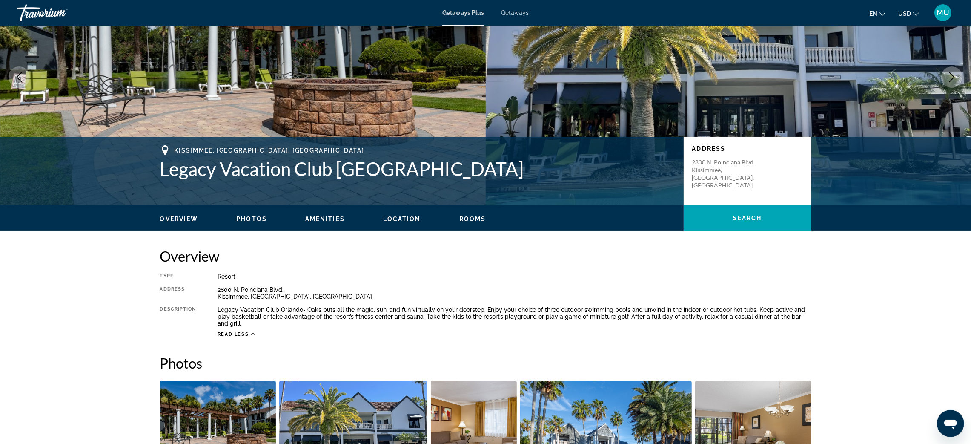
scroll to position [0, 0]
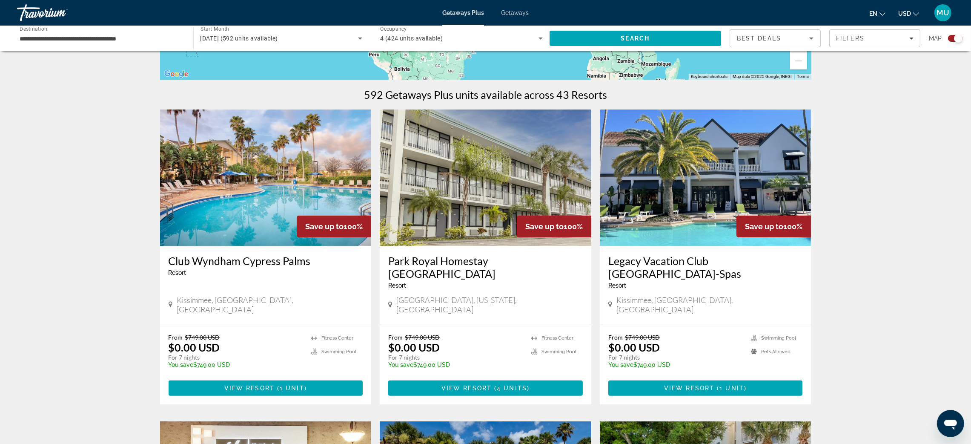
scroll to position [256, 0]
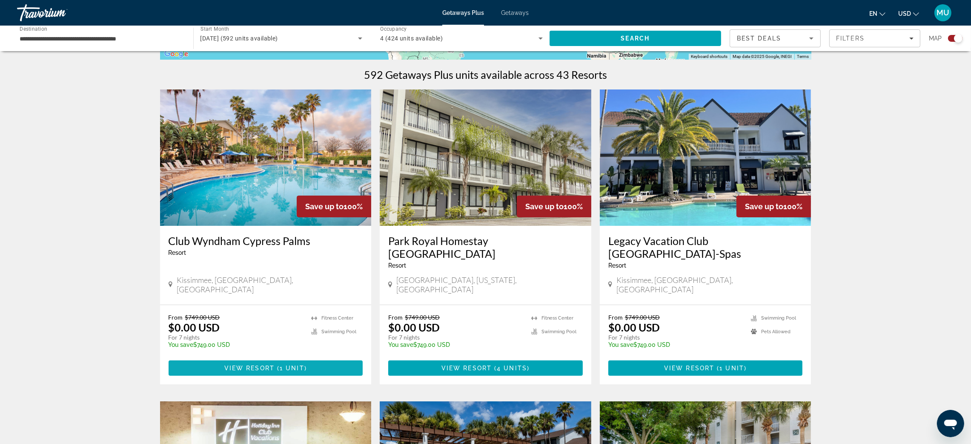
click at [224, 371] on span "View Resort" at bounding box center [249, 368] width 50 height 7
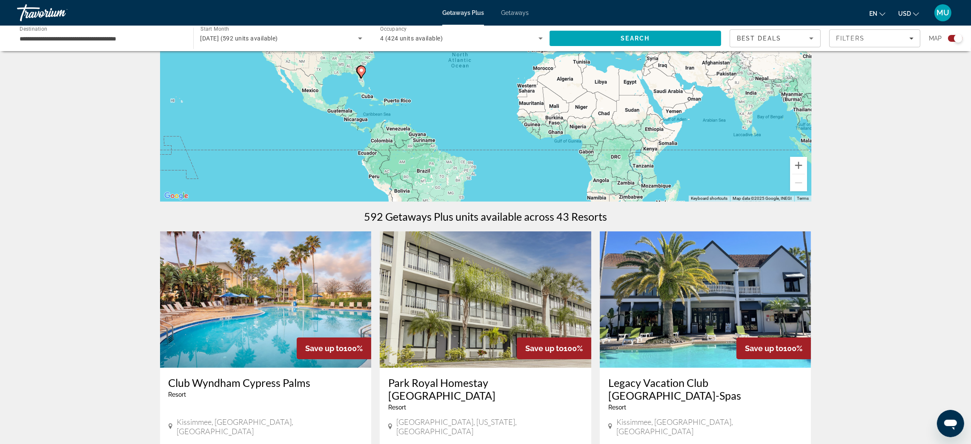
scroll to position [128, 0]
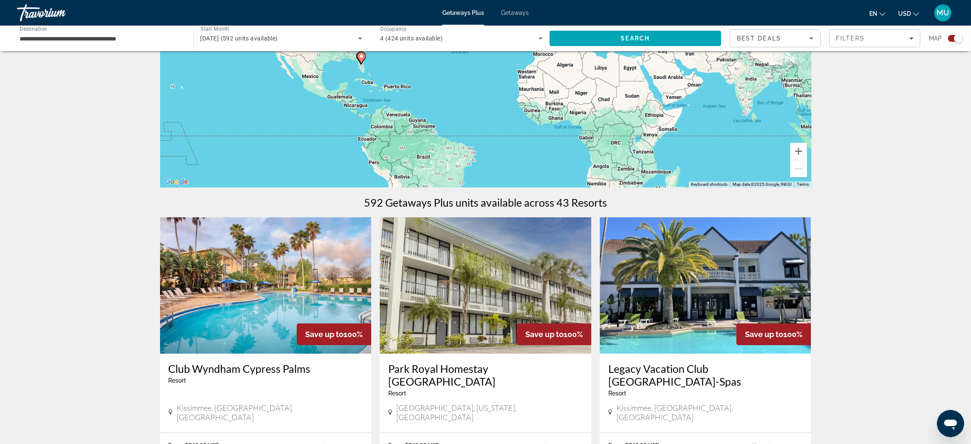
click at [104, 44] on input "**********" at bounding box center [101, 39] width 163 height 10
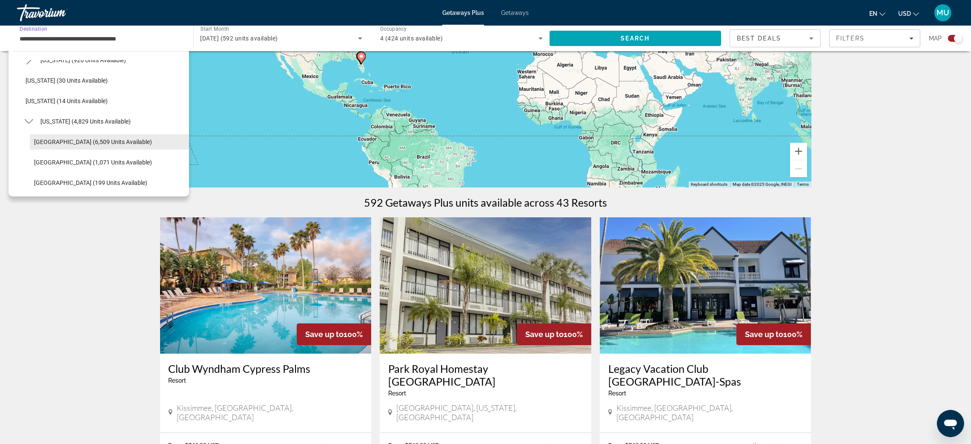
scroll to position [0, 0]
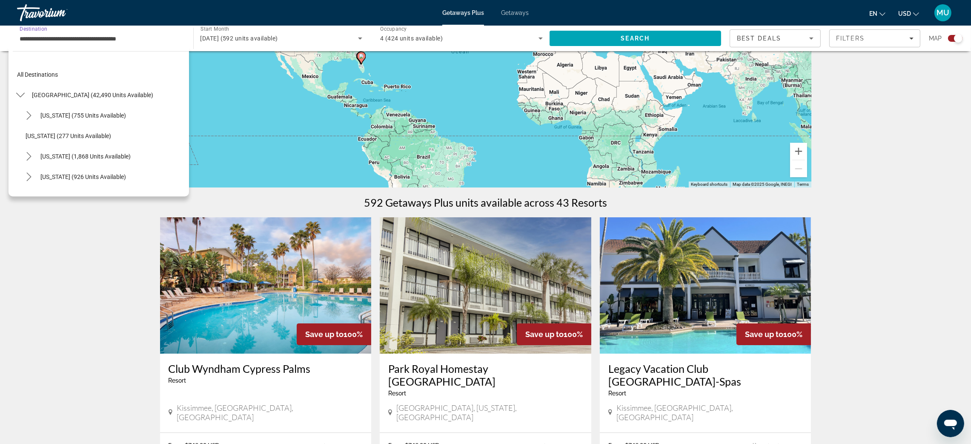
click at [99, 44] on input "**********" at bounding box center [101, 39] width 163 height 10
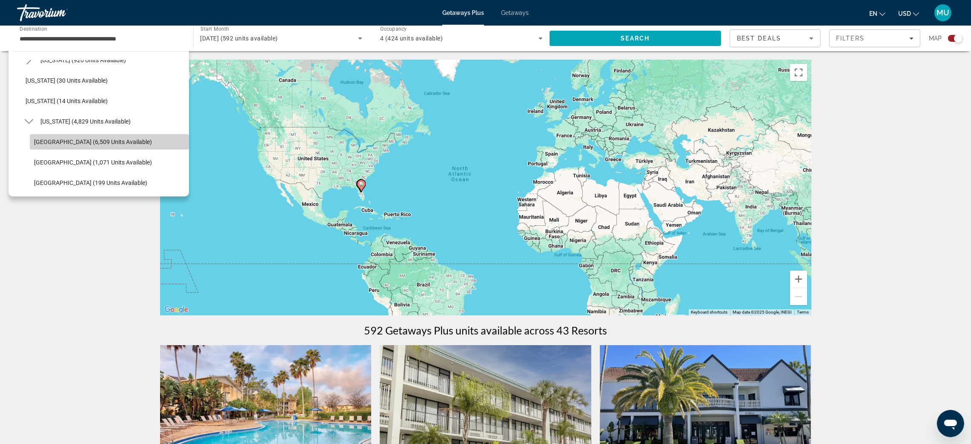
click at [162, 152] on span "Select destination: Orlando & Disney Area (6,509 units available)" at bounding box center [109, 142] width 159 height 20
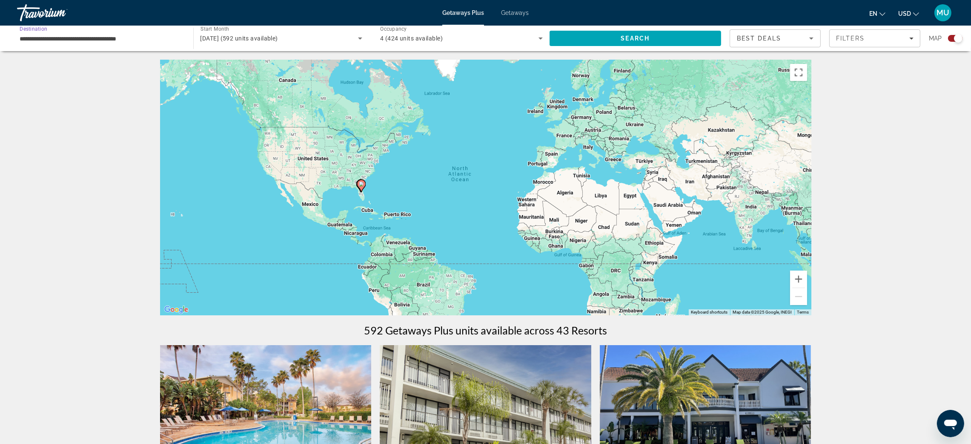
click at [539, 40] on icon "Search widget" at bounding box center [541, 38] width 4 height 2
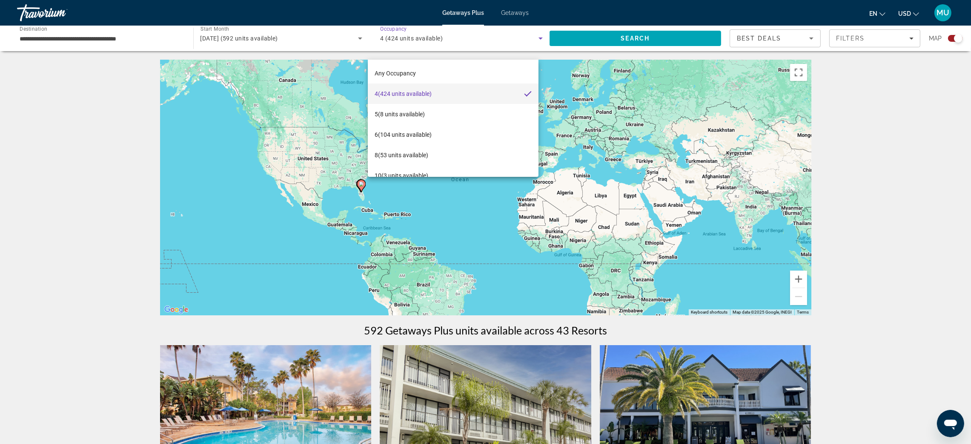
click at [402, 92] on span "4 (424 units available)" at bounding box center [403, 94] width 57 height 10
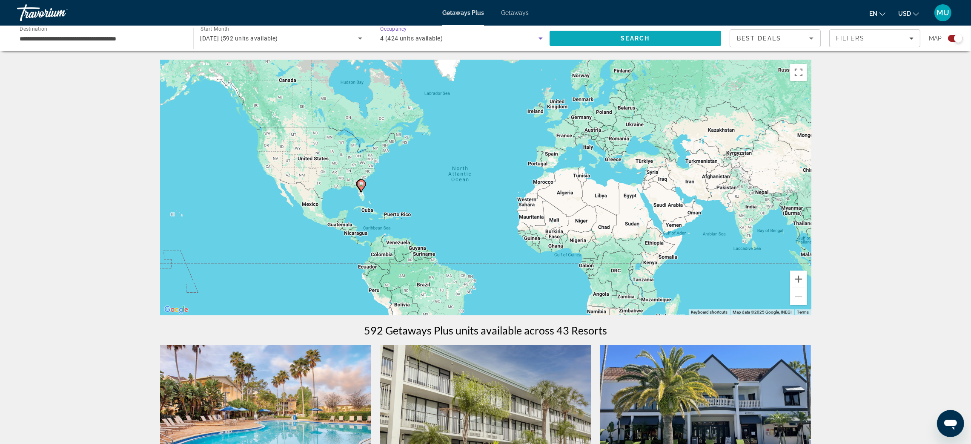
click at [645, 49] on span "Search" at bounding box center [636, 38] width 172 height 20
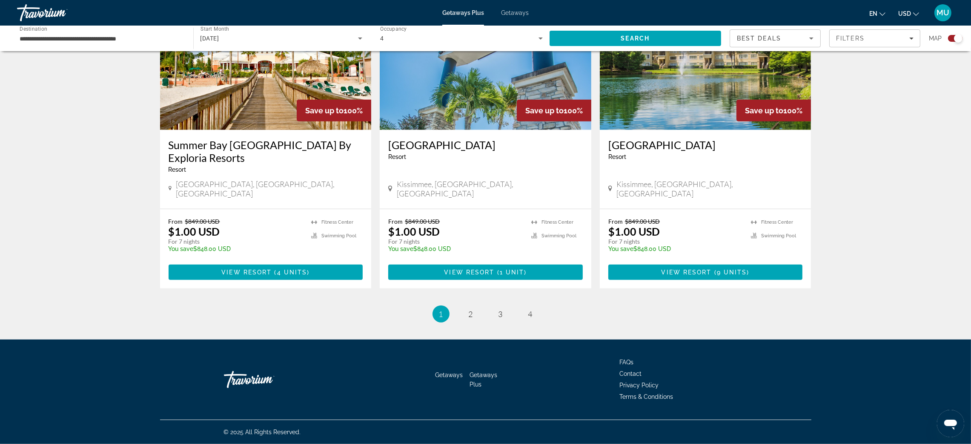
scroll to position [1405, 0]
click at [491, 276] on span "View Resort" at bounding box center [469, 272] width 50 height 7
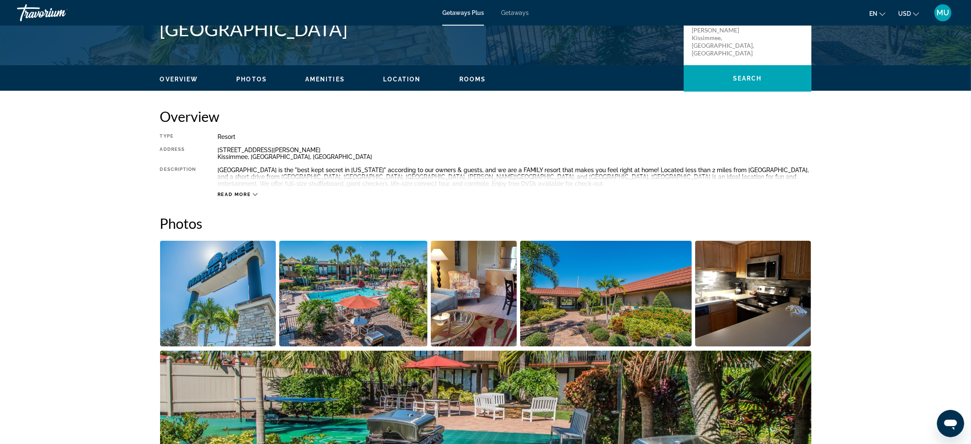
scroll to position [256, 0]
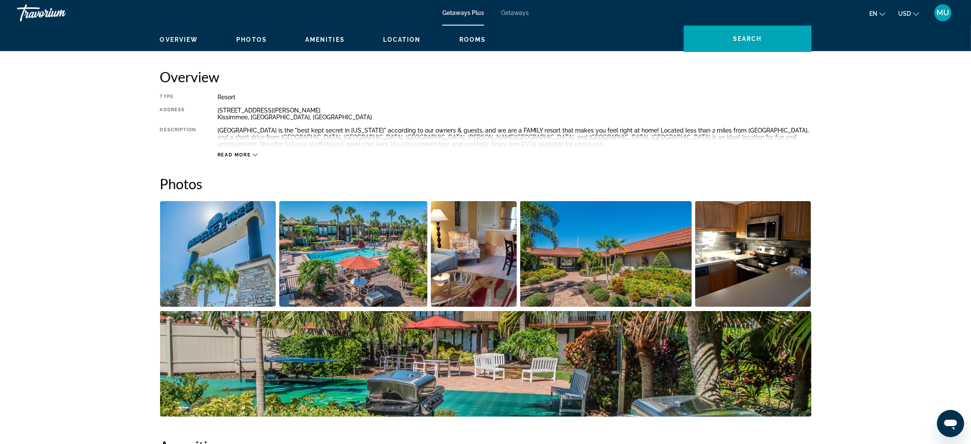
click at [218, 158] on div "Read more" at bounding box center [515, 146] width 594 height 23
click at [253, 157] on icon "Main content" at bounding box center [255, 154] width 5 height 5
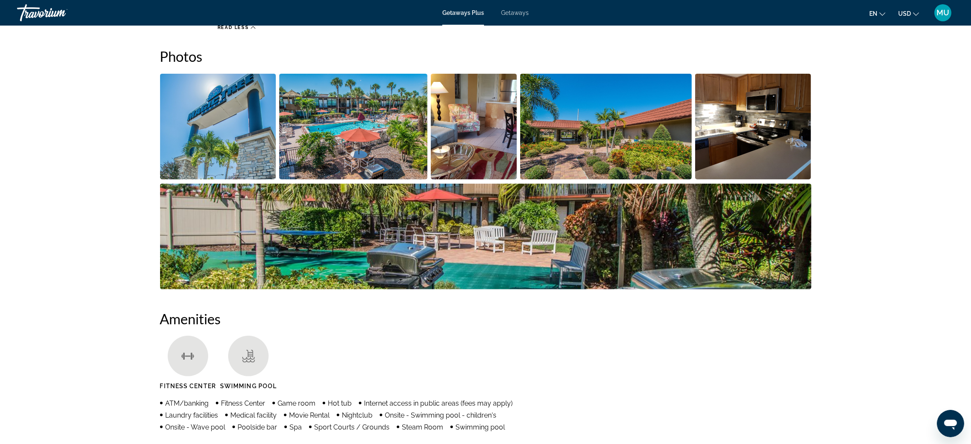
scroll to position [0, 0]
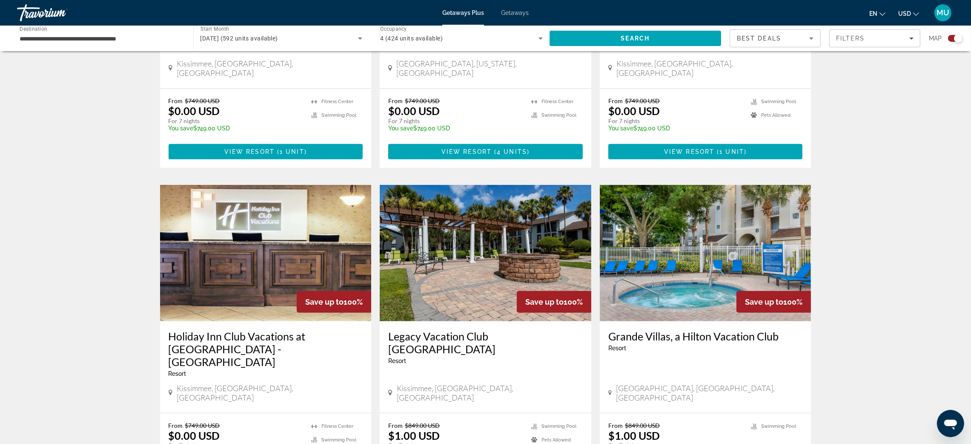
scroll to position [383, 0]
